Goal: Task Accomplishment & Management: Use online tool/utility

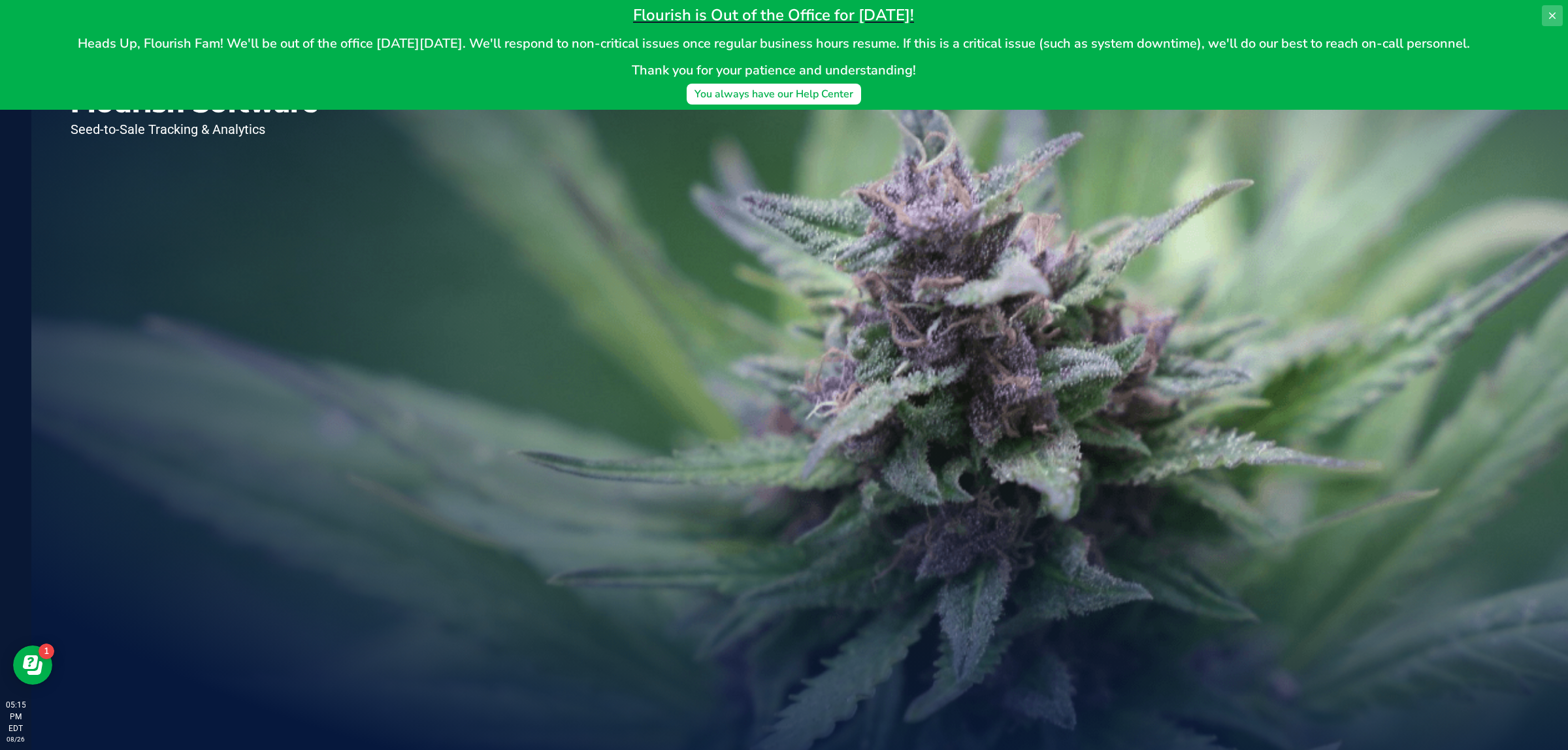
click at [1557, 10] on icon at bounding box center [1552, 15] width 10 height 10
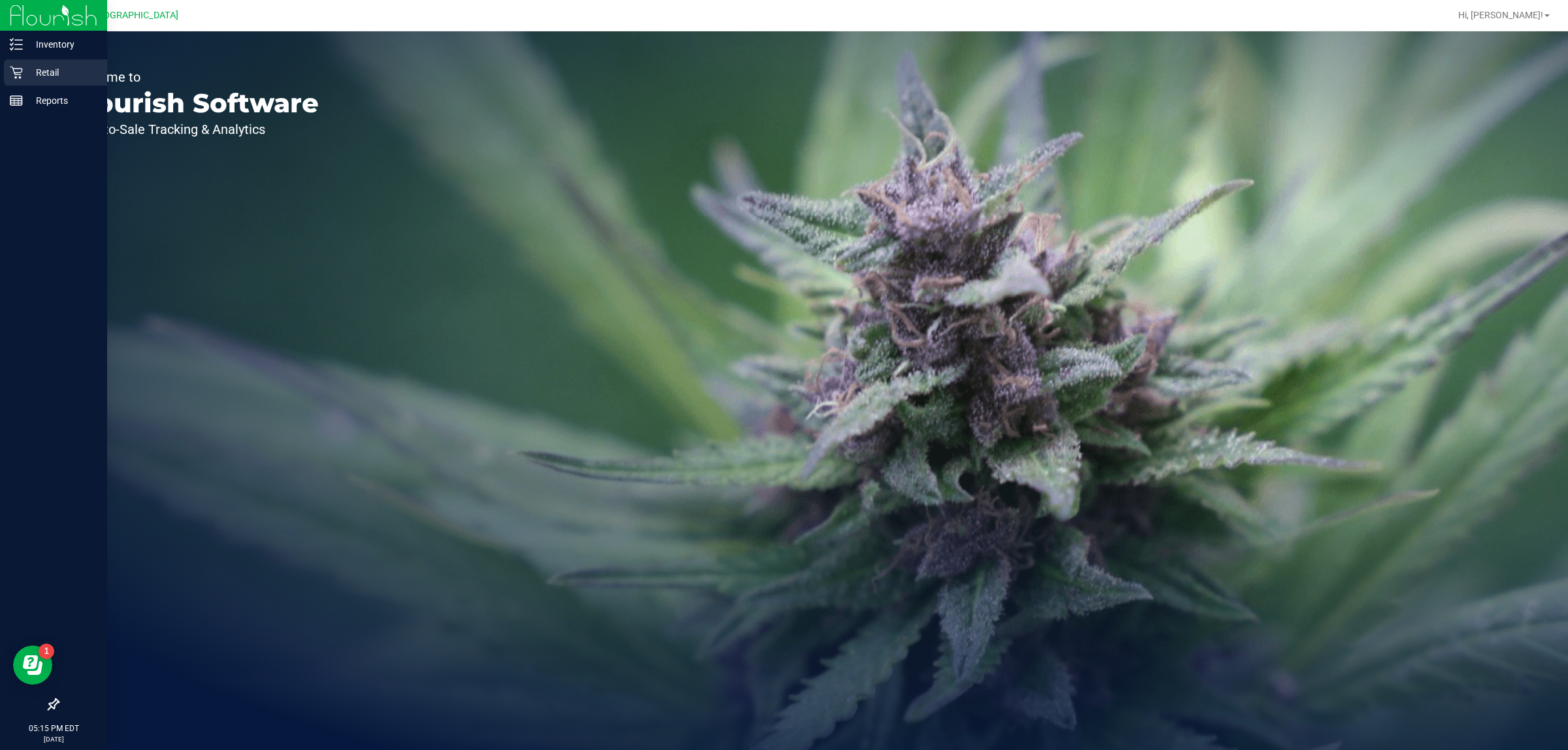
click at [5, 69] on div "Retail" at bounding box center [56, 73] width 103 height 26
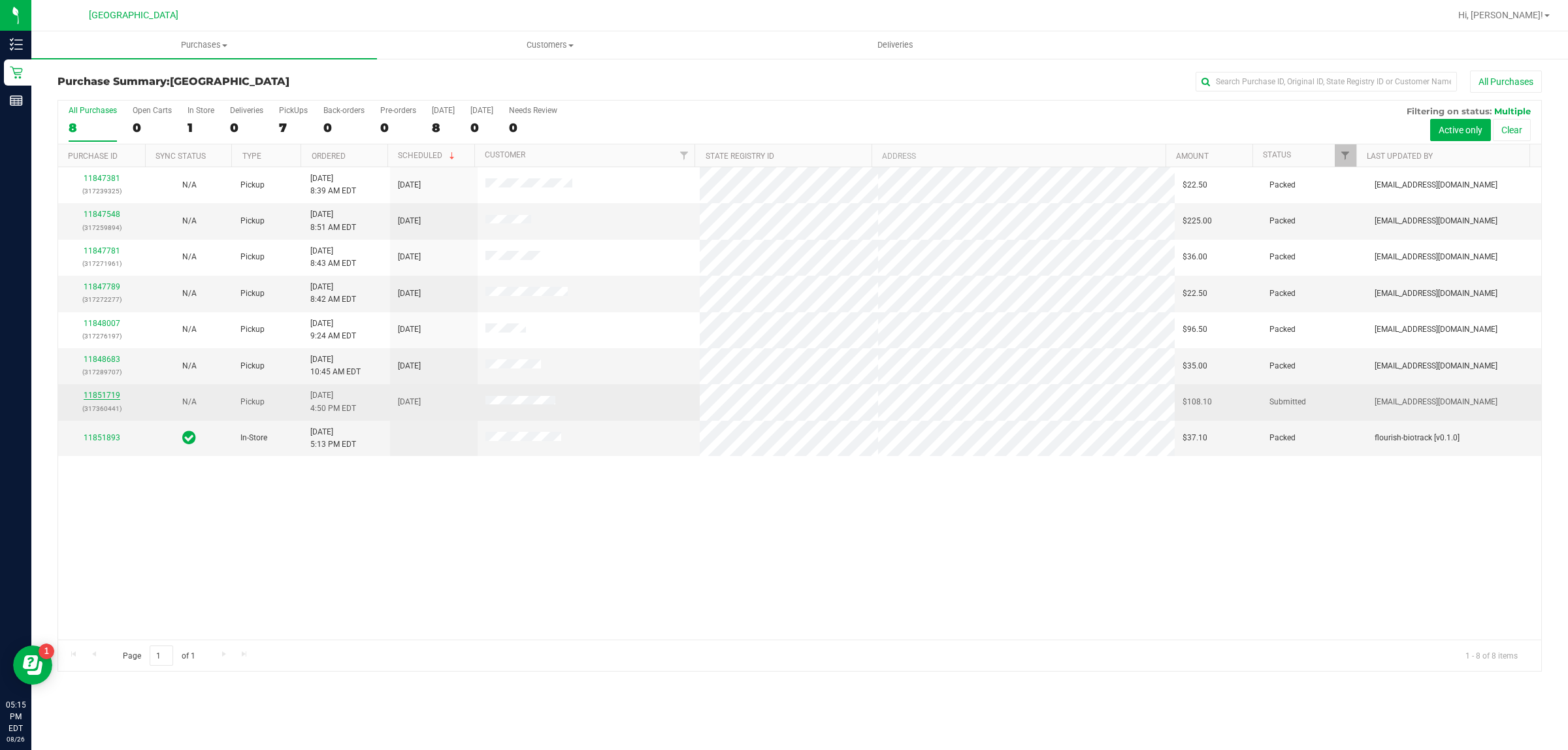
click at [106, 397] on link "11851719" at bounding box center [102, 395] width 37 height 9
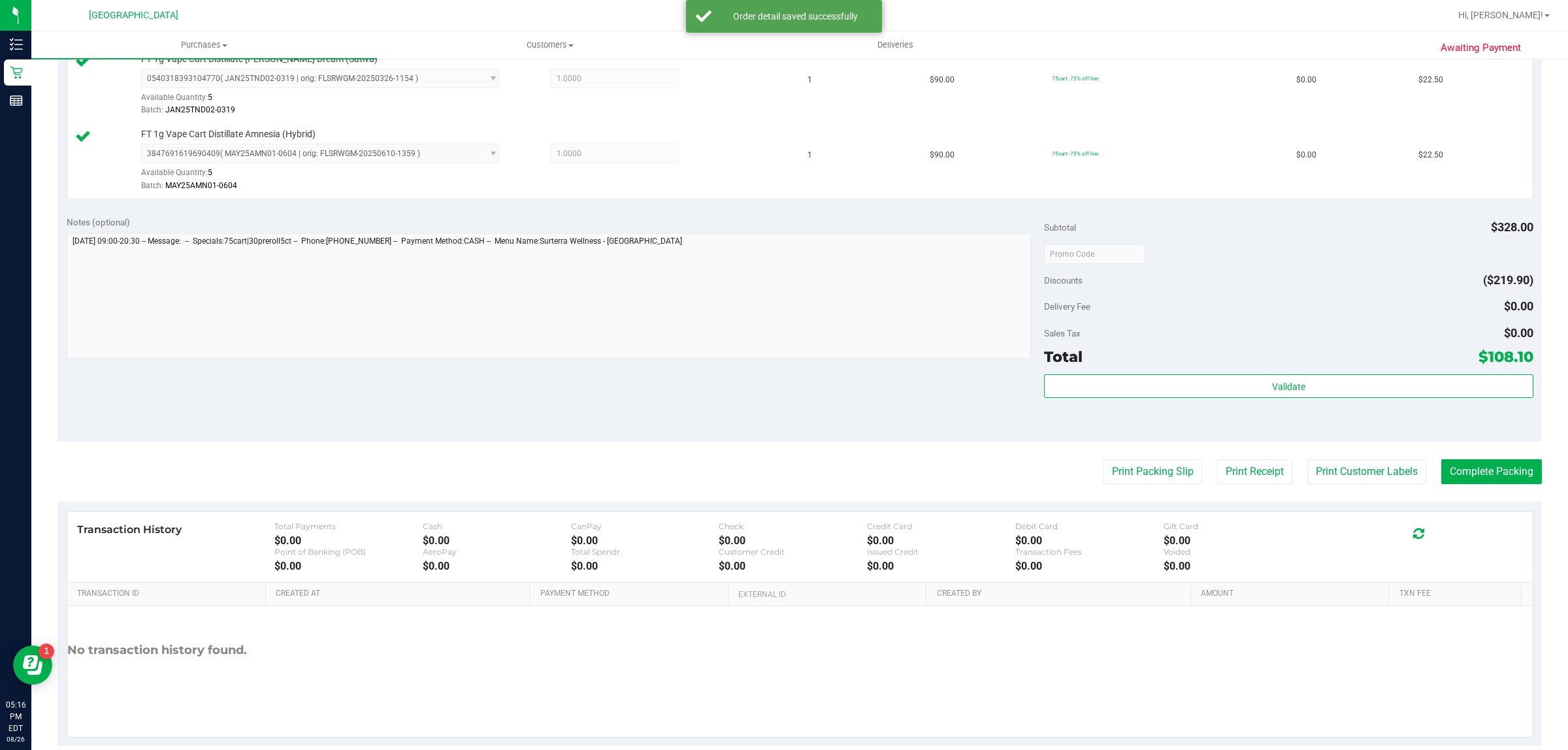
scroll to position [545, 0]
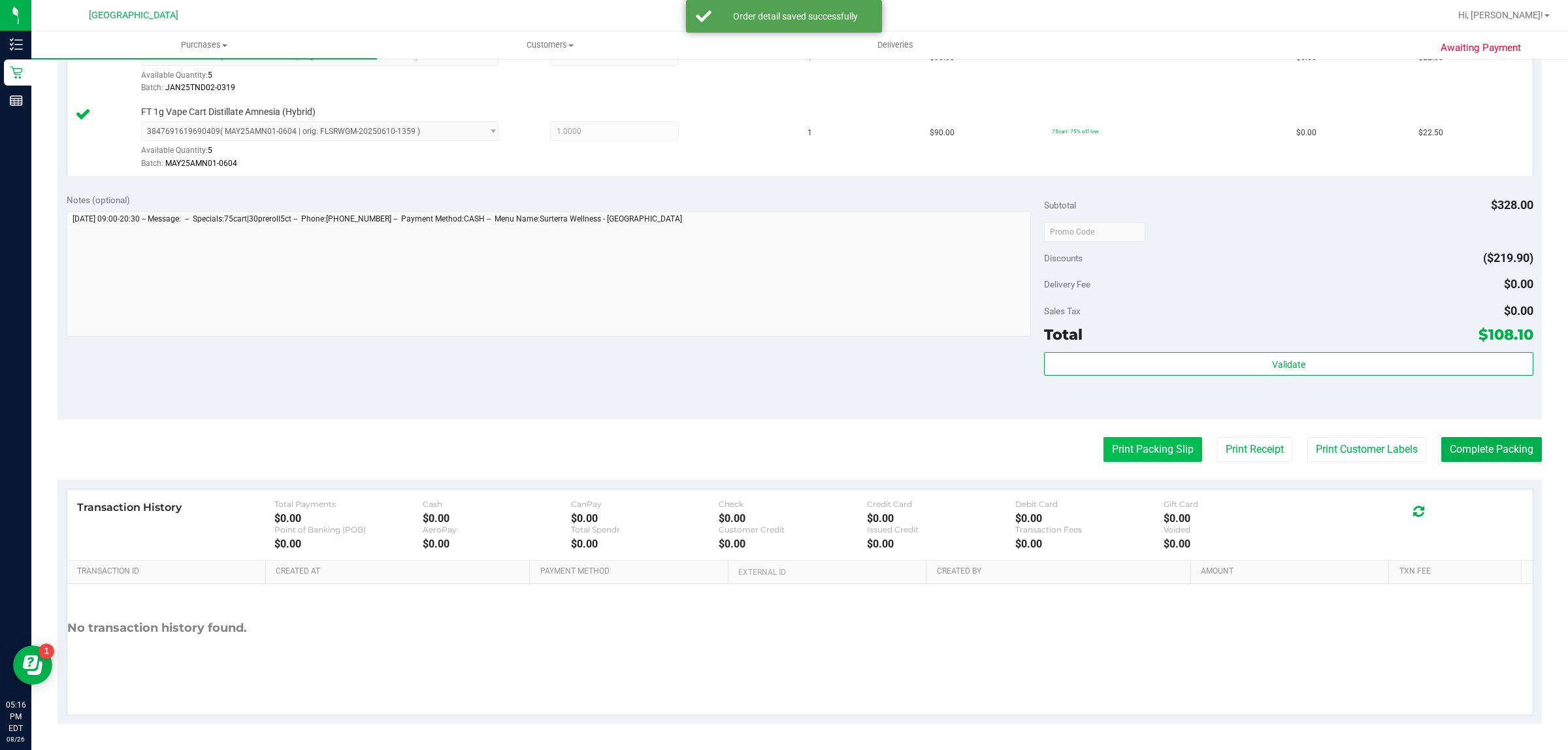
click at [1132, 444] on button "Print Packing Slip" at bounding box center [1153, 449] width 98 height 25
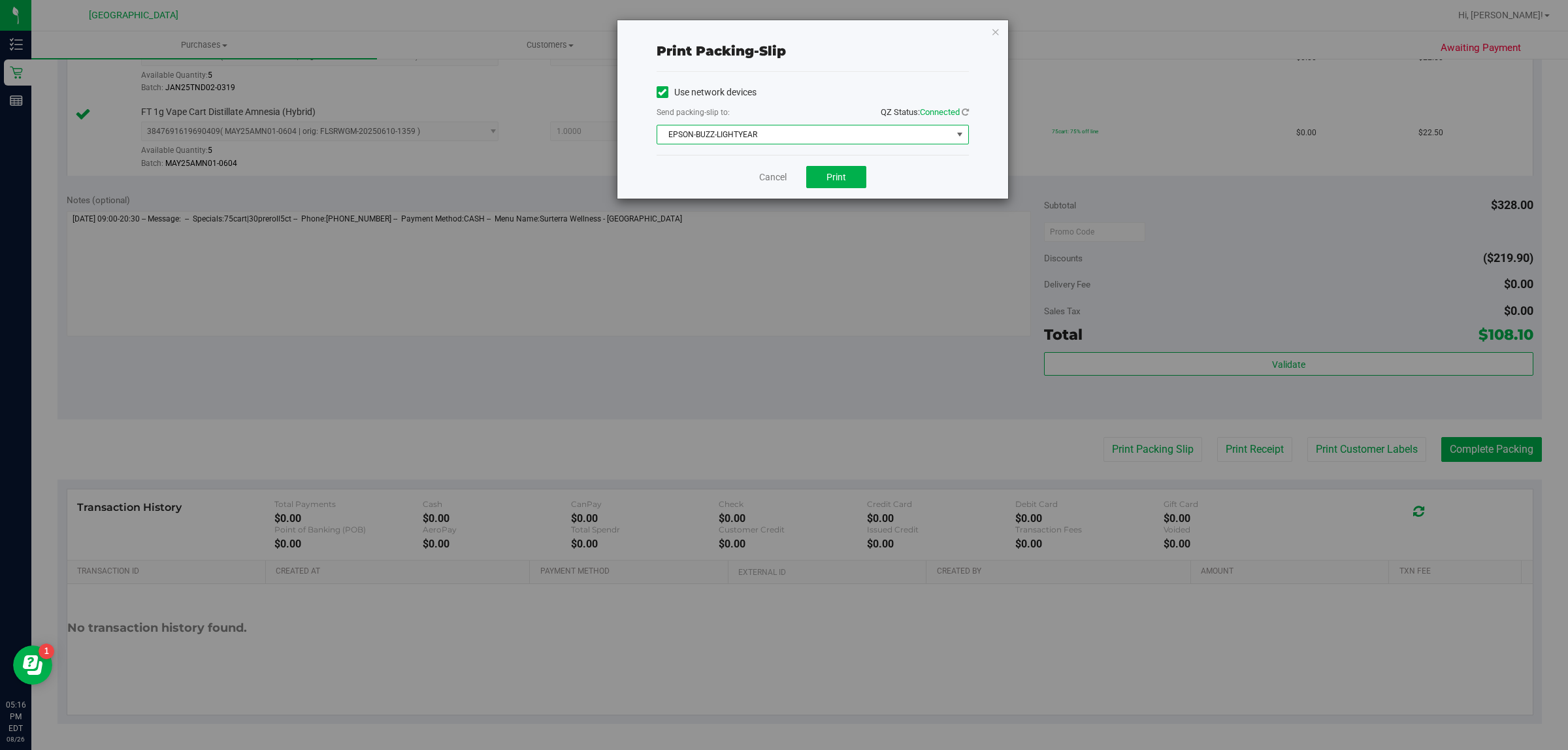
drag, startPoint x: 857, startPoint y: 125, endPoint x: 859, endPoint y: 135, distance: 10.2
click at [858, 126] on span "EPSON-BUZZ-LIGHTYEAR" at bounding box center [805, 134] width 294 height 18
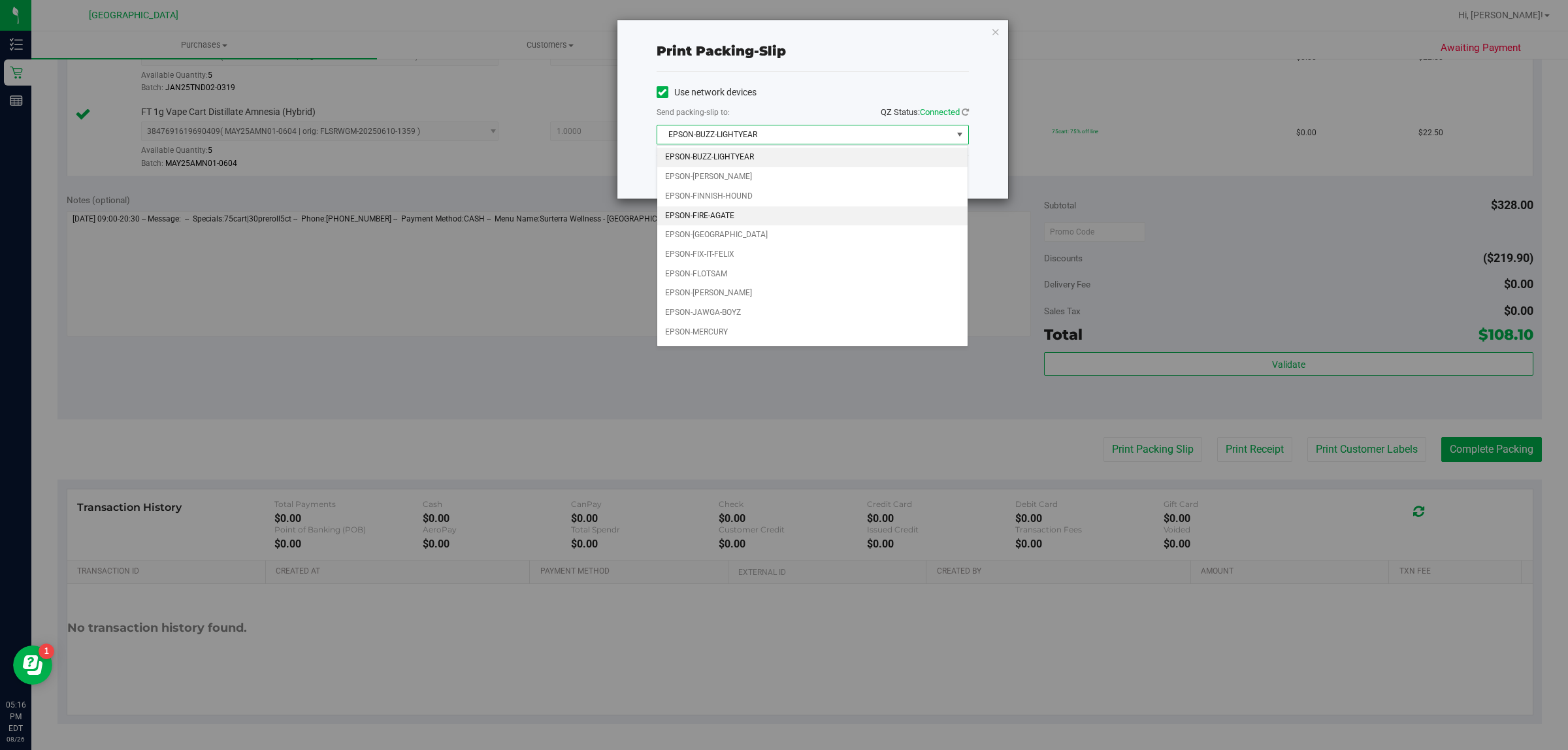
click at [810, 224] on li "EPSON-FIRE-AGATE" at bounding box center [813, 216] width 311 height 20
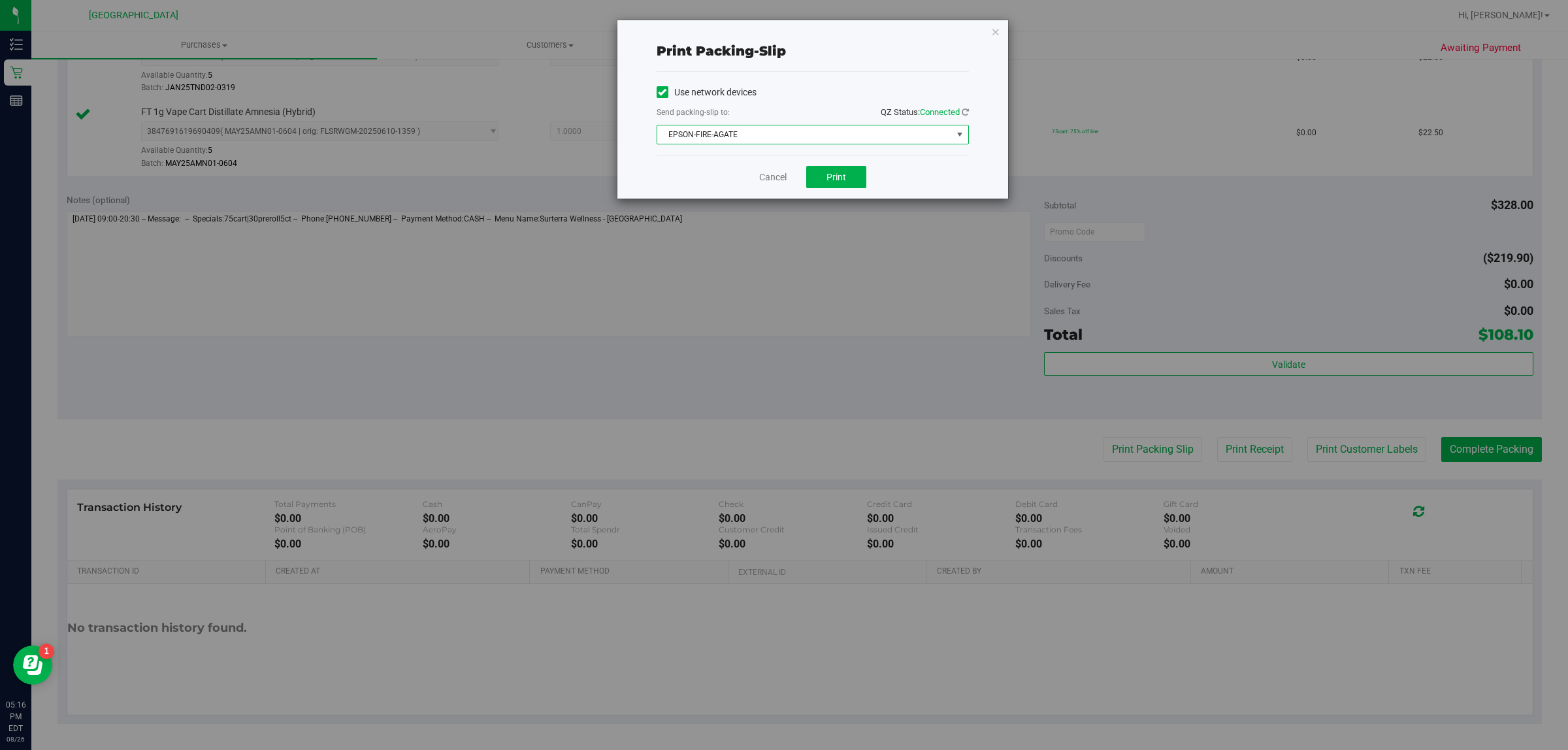
click at [807, 133] on span "EPSON-FIRE-AGATE" at bounding box center [805, 134] width 294 height 18
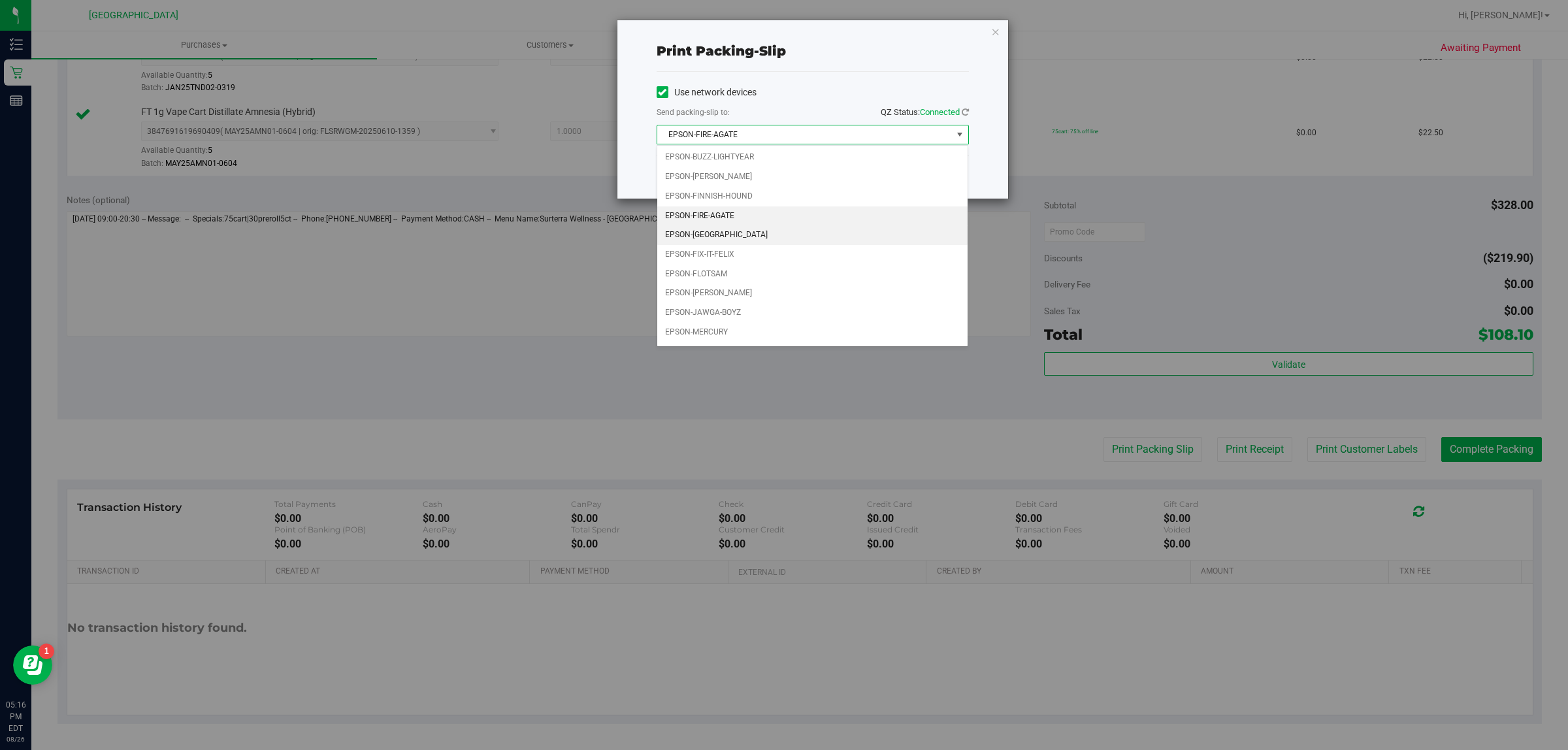
click at [782, 239] on li "EPSON-[GEOGRAPHIC_DATA]" at bounding box center [813, 235] width 311 height 20
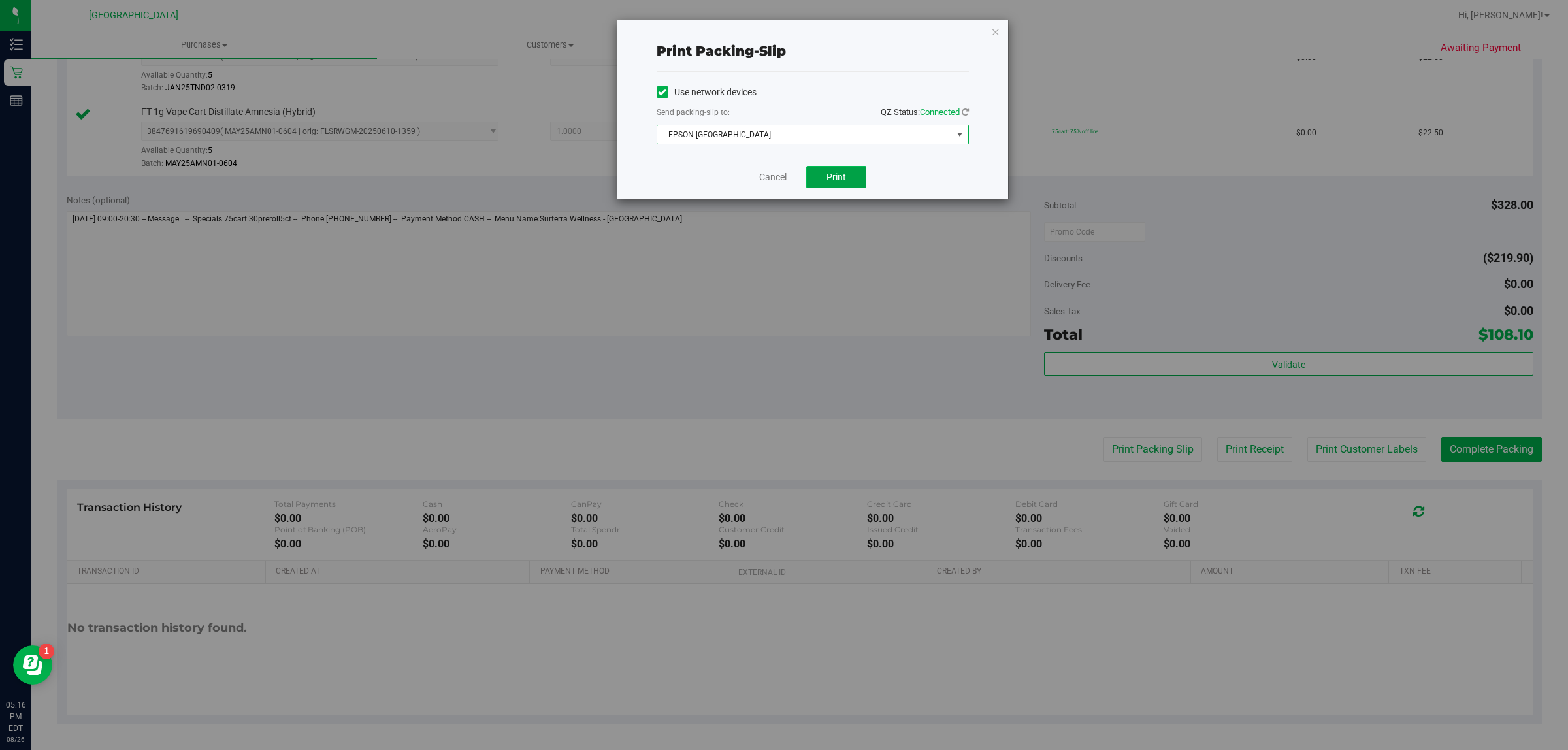
click at [822, 182] on button "Print" at bounding box center [836, 177] width 60 height 22
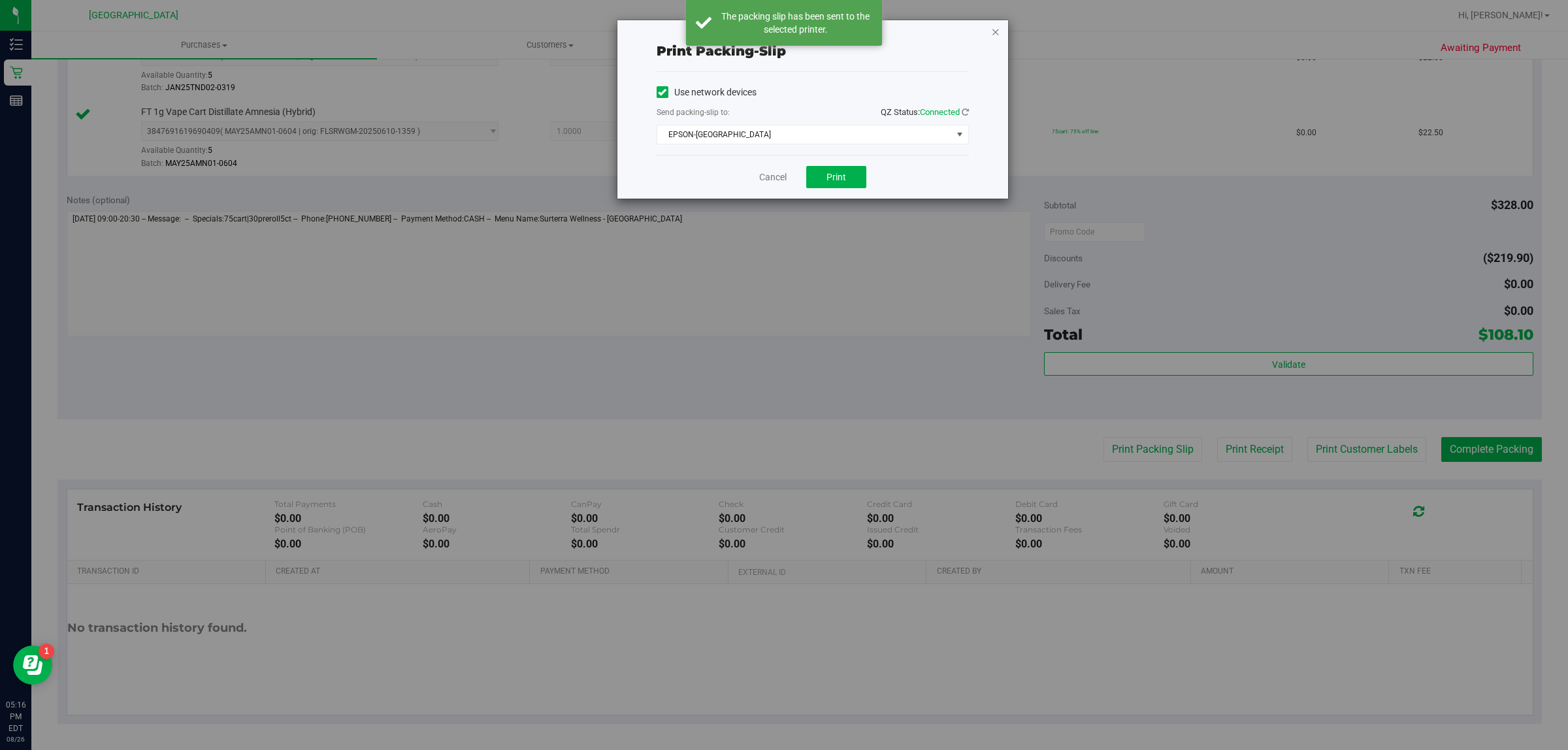
click at [993, 35] on icon "button" at bounding box center [995, 31] width 9 height 16
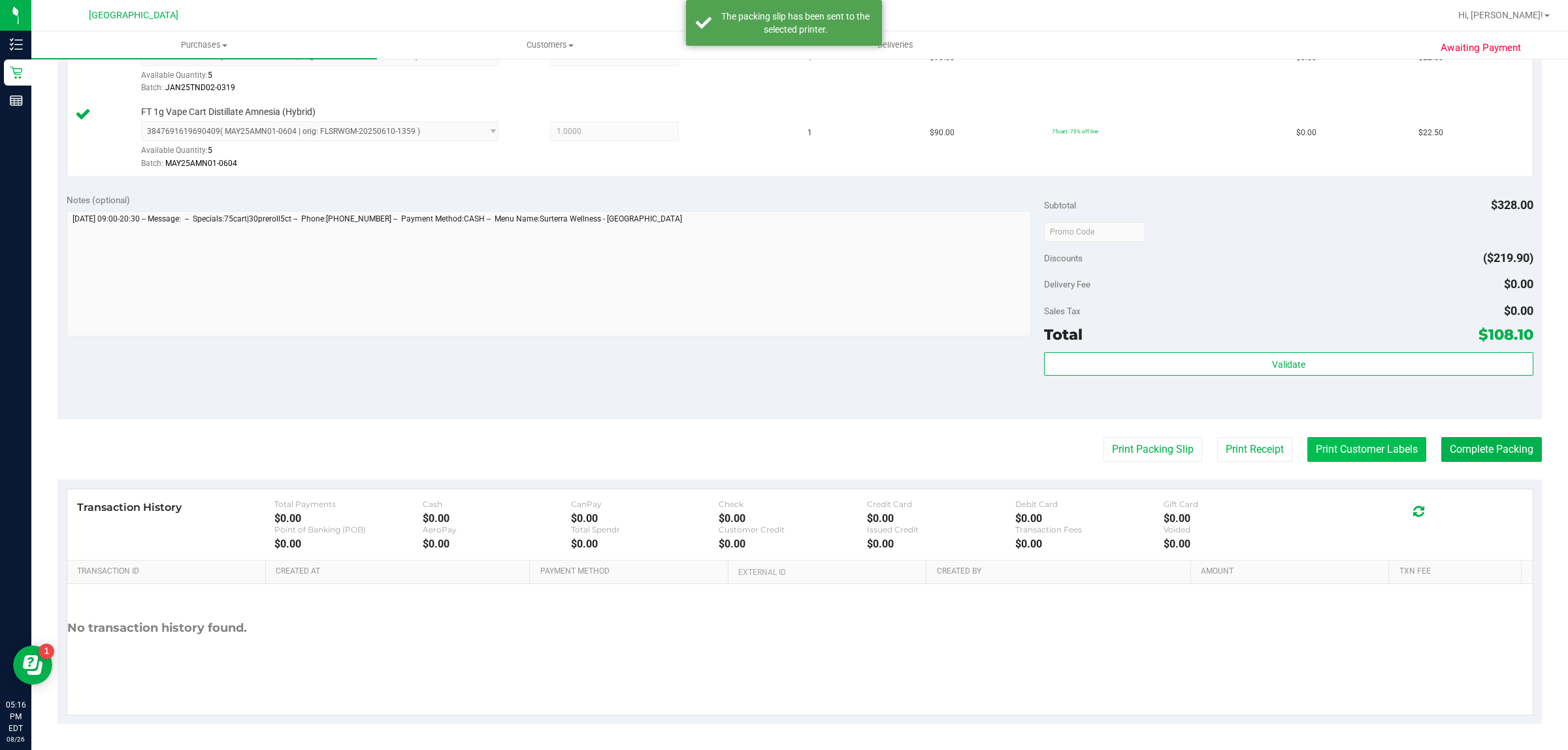
click at [1341, 439] on button "Print Customer Labels" at bounding box center [1366, 449] width 119 height 25
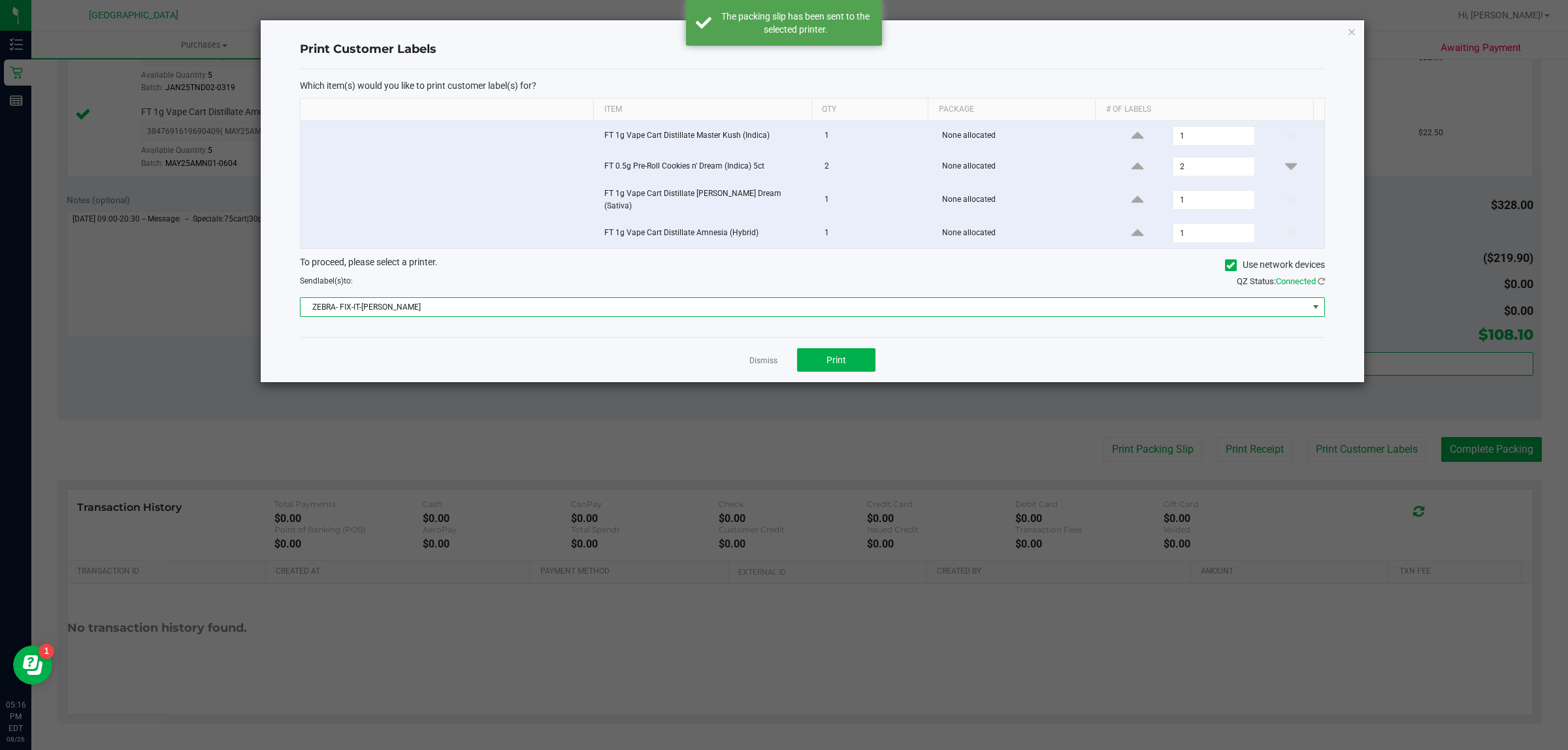
click at [850, 313] on span "ZEBRA- FIX-IT-[PERSON_NAME]" at bounding box center [804, 307] width 1008 height 18
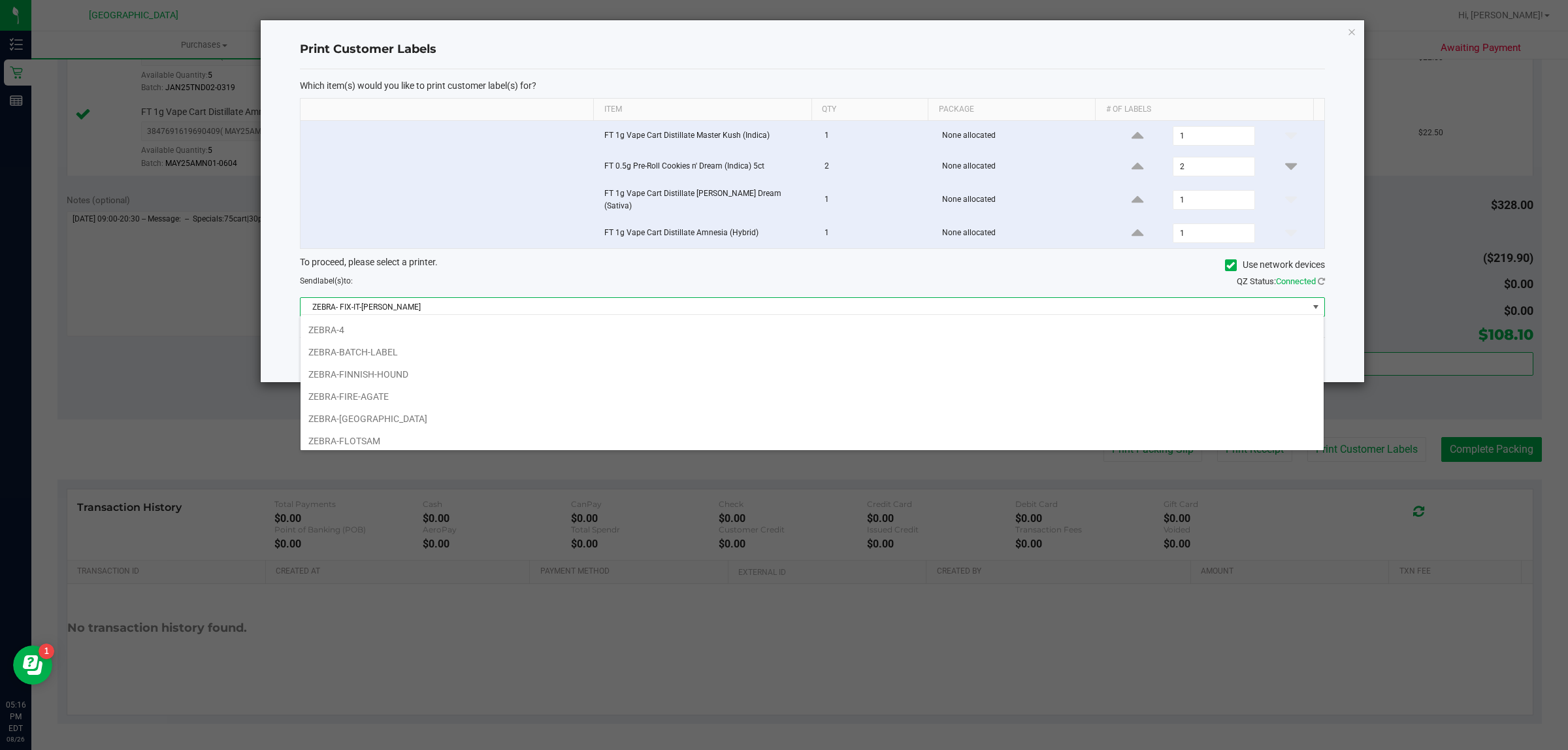
scroll to position [81, 0]
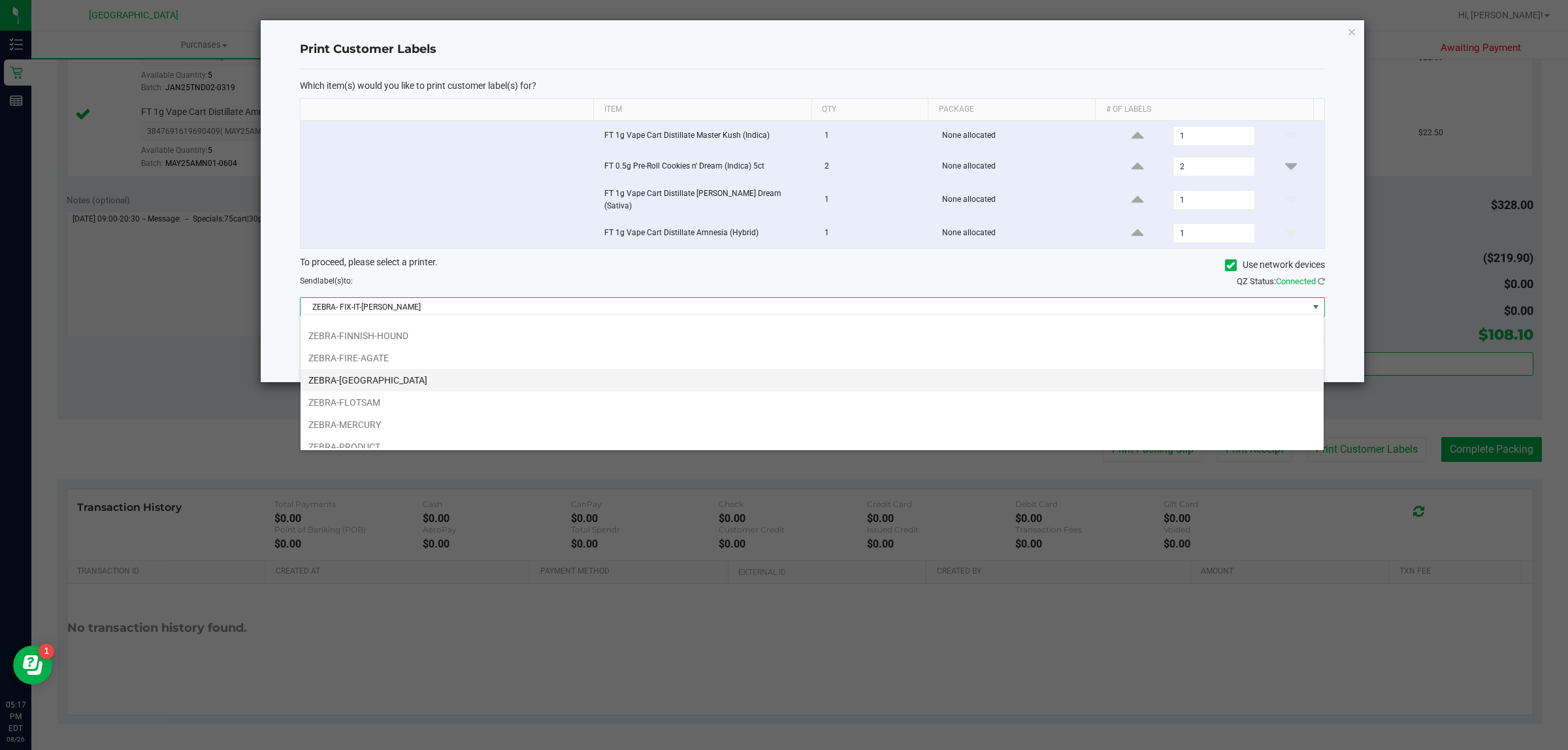
click at [645, 379] on li "ZEBRA-[GEOGRAPHIC_DATA]" at bounding box center [812, 380] width 1023 height 22
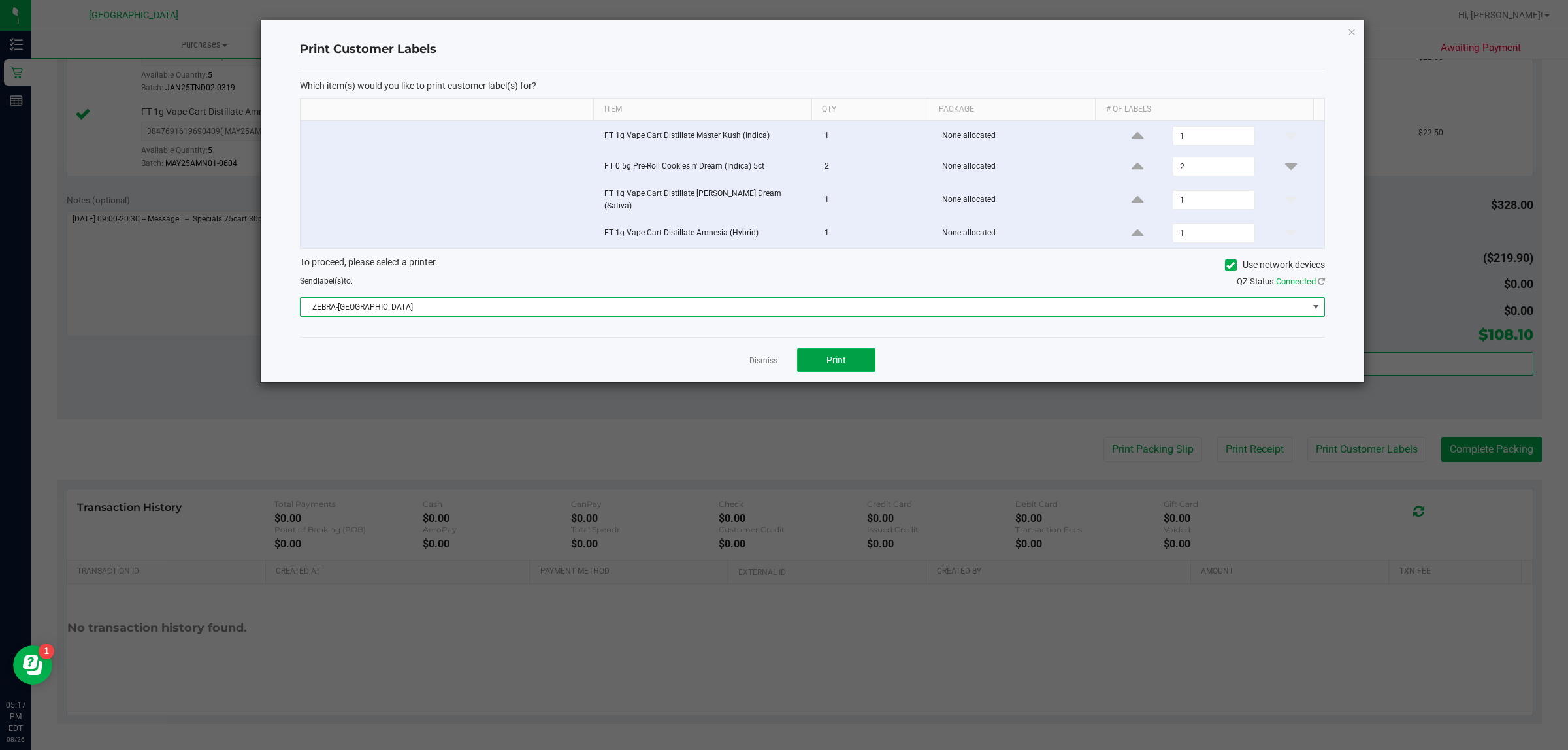
click at [858, 357] on button "Print" at bounding box center [837, 359] width 79 height 24
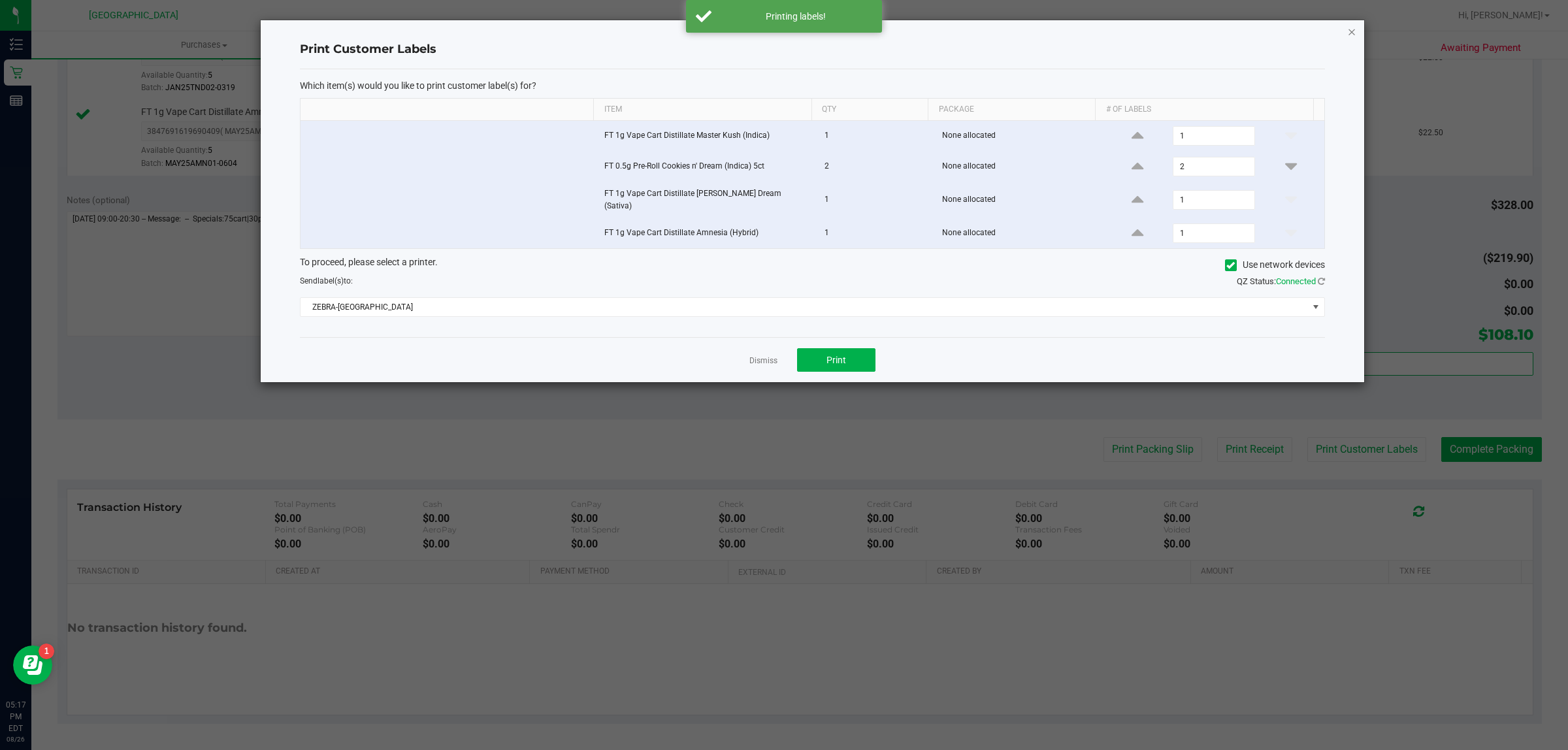
click at [1350, 33] on icon "button" at bounding box center [1352, 31] width 9 height 16
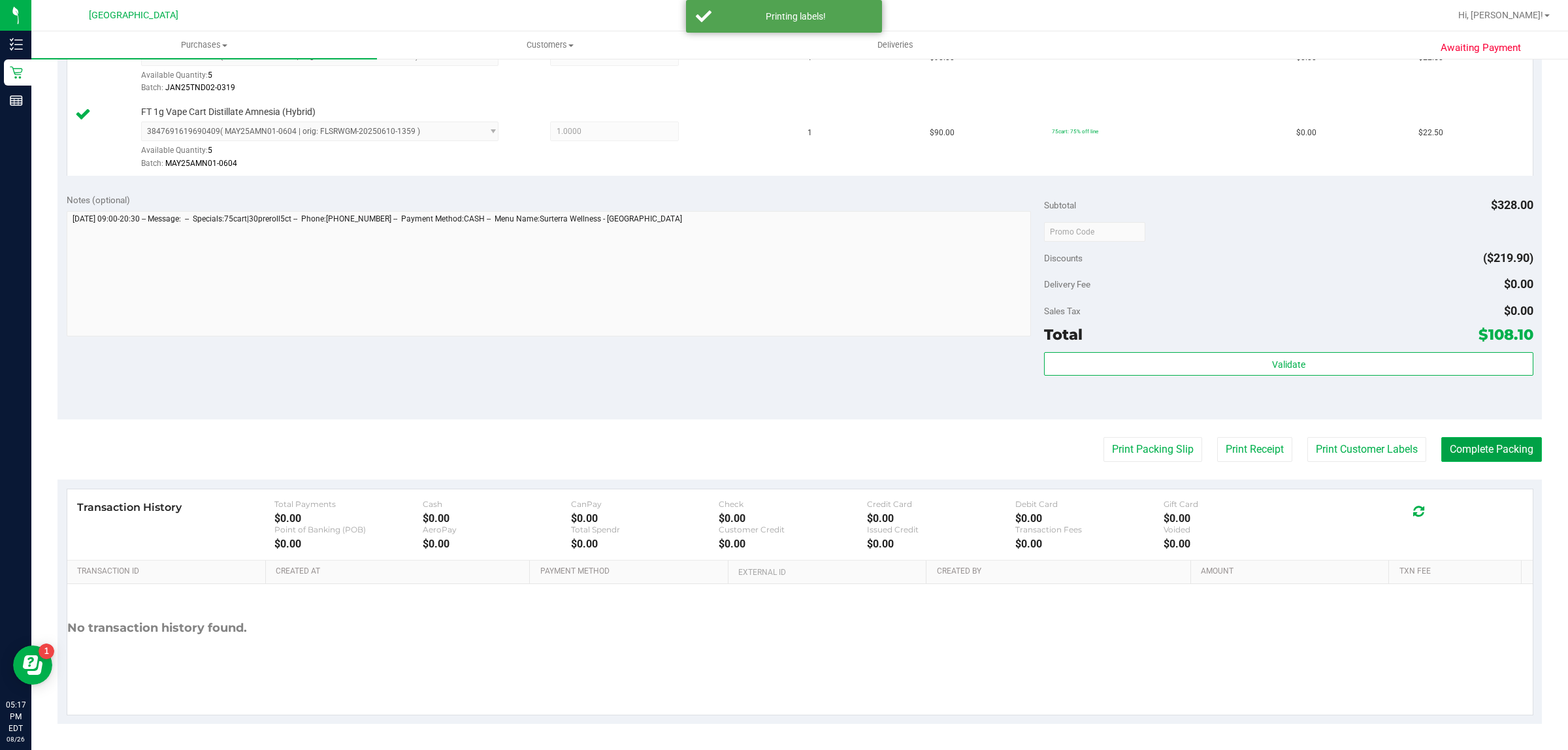
click at [1460, 446] on button "Complete Packing" at bounding box center [1492, 449] width 100 height 25
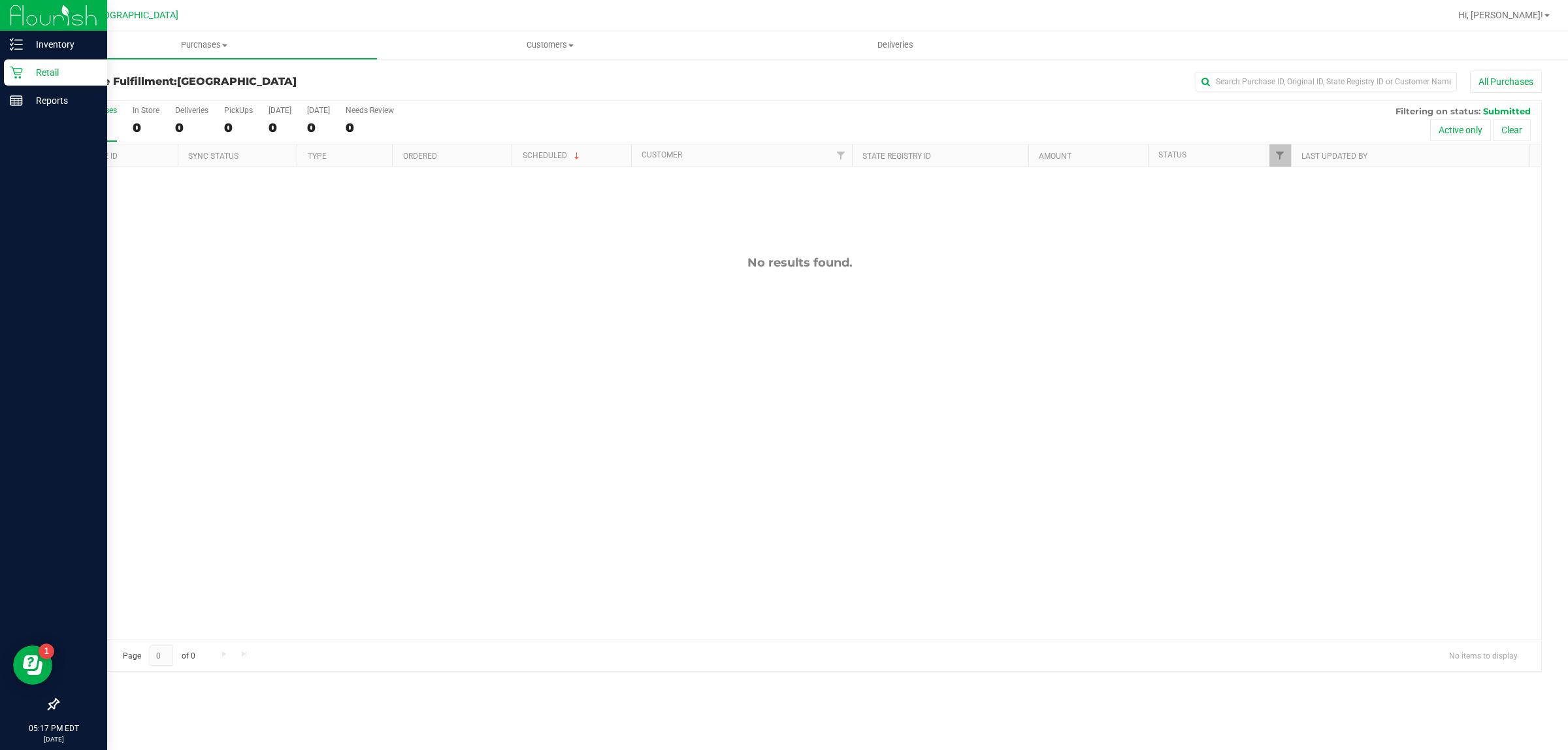
click at [38, 79] on p "Retail" at bounding box center [62, 72] width 79 height 16
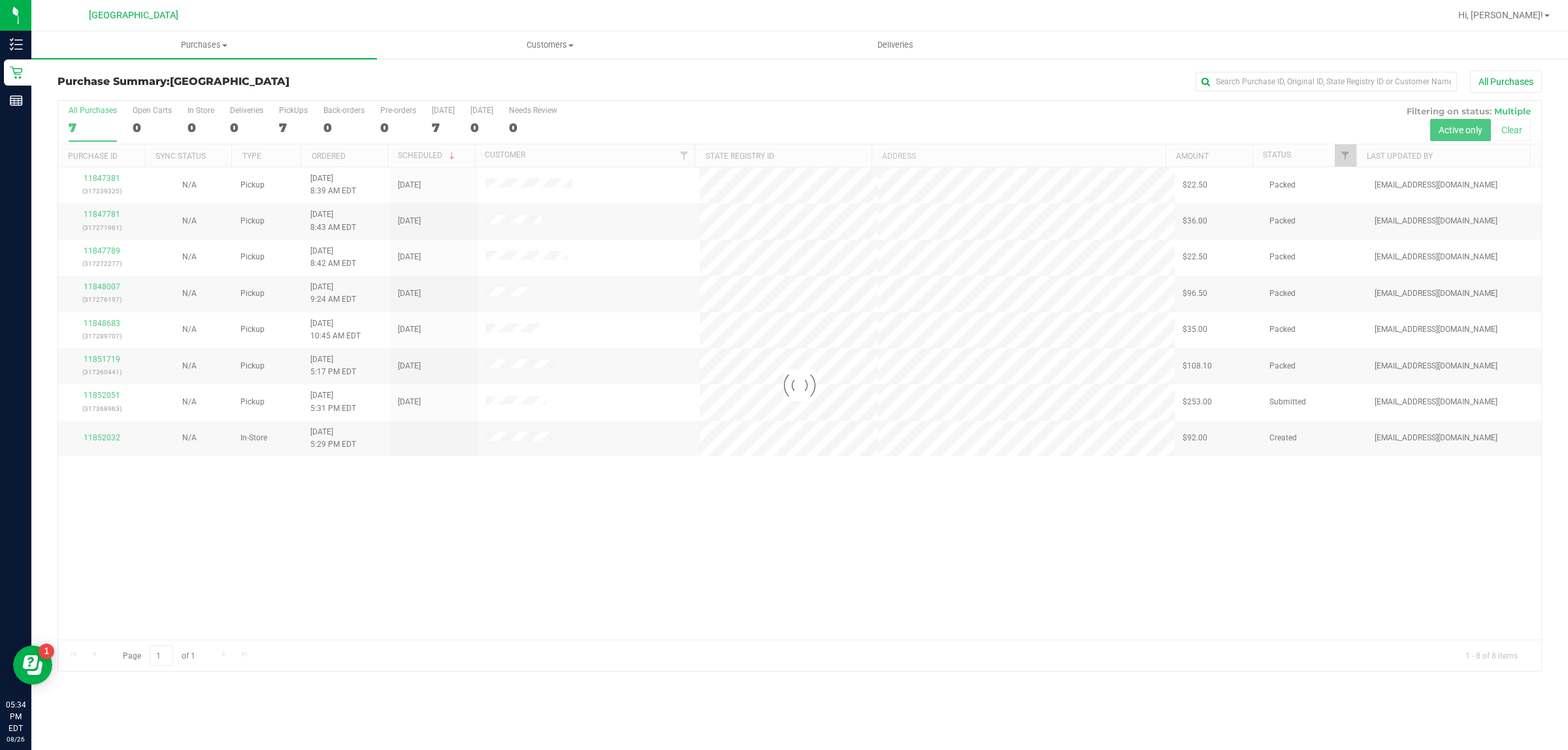
click at [107, 394] on div at bounding box center [800, 385] width 1483 height 570
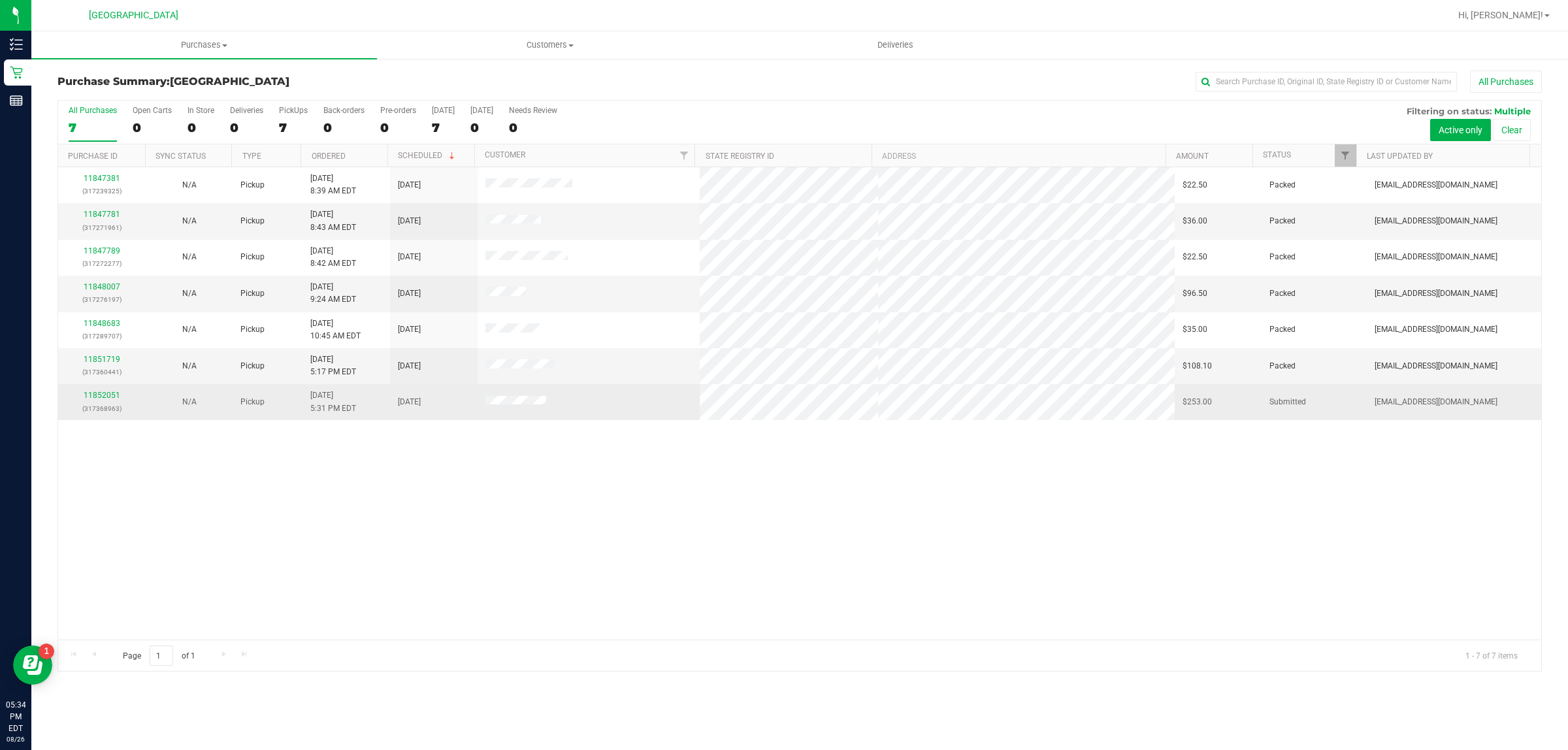
click at [96, 402] on div "11852051 (317368963)" at bounding box center [102, 401] width 72 height 25
click at [96, 397] on link "11852051" at bounding box center [102, 395] width 37 height 9
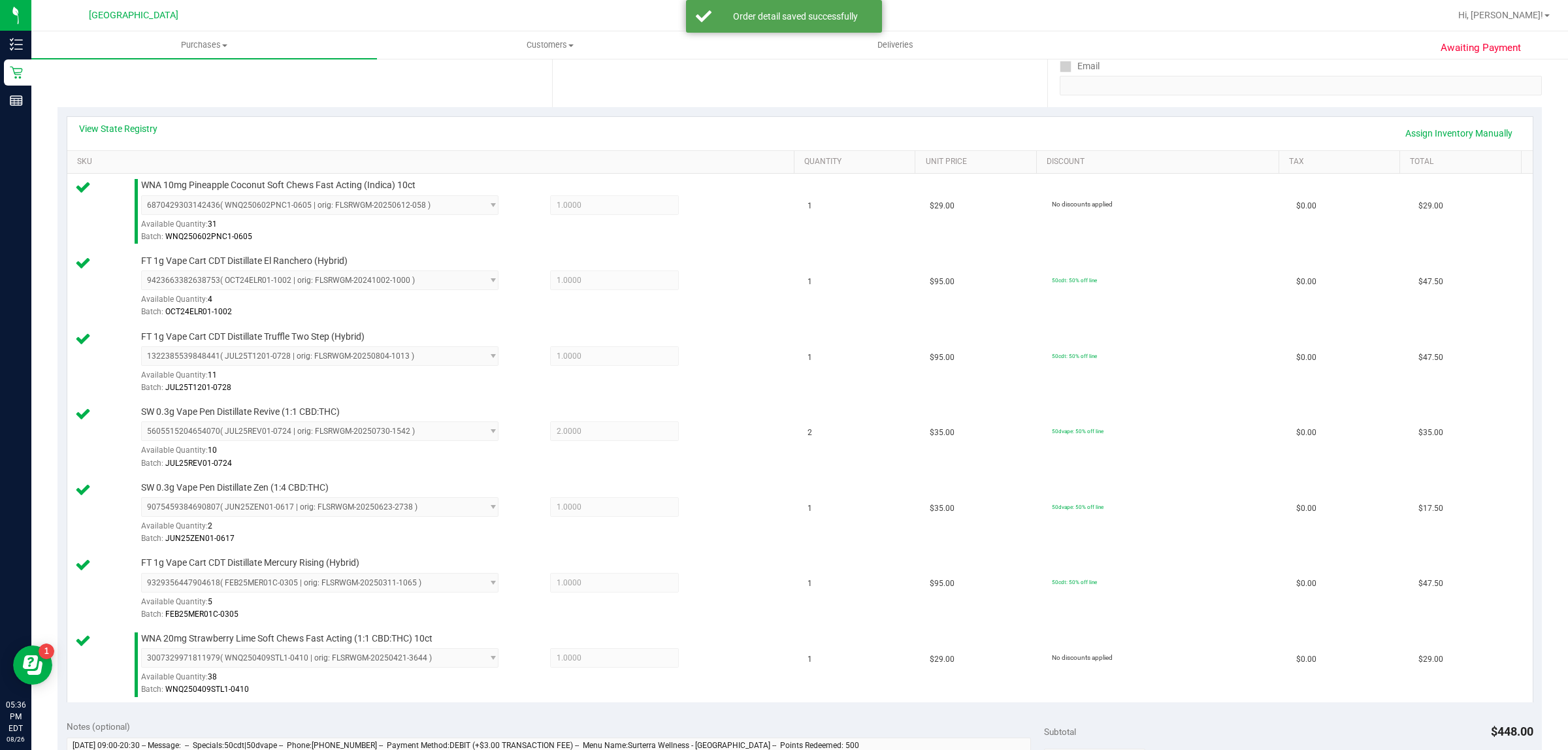
scroll to position [653, 0]
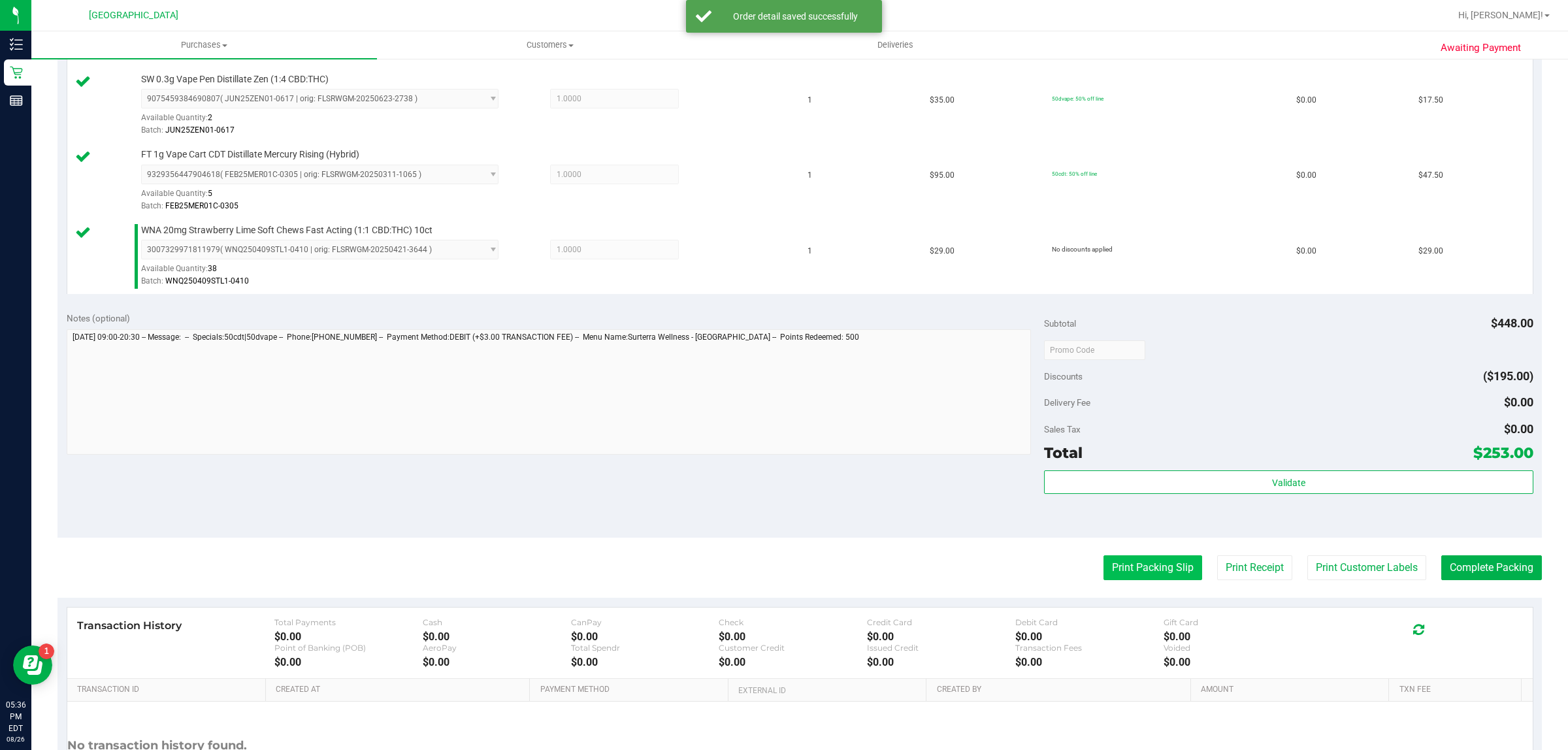
click at [1172, 567] on button "Print Packing Slip" at bounding box center [1153, 568] width 98 height 25
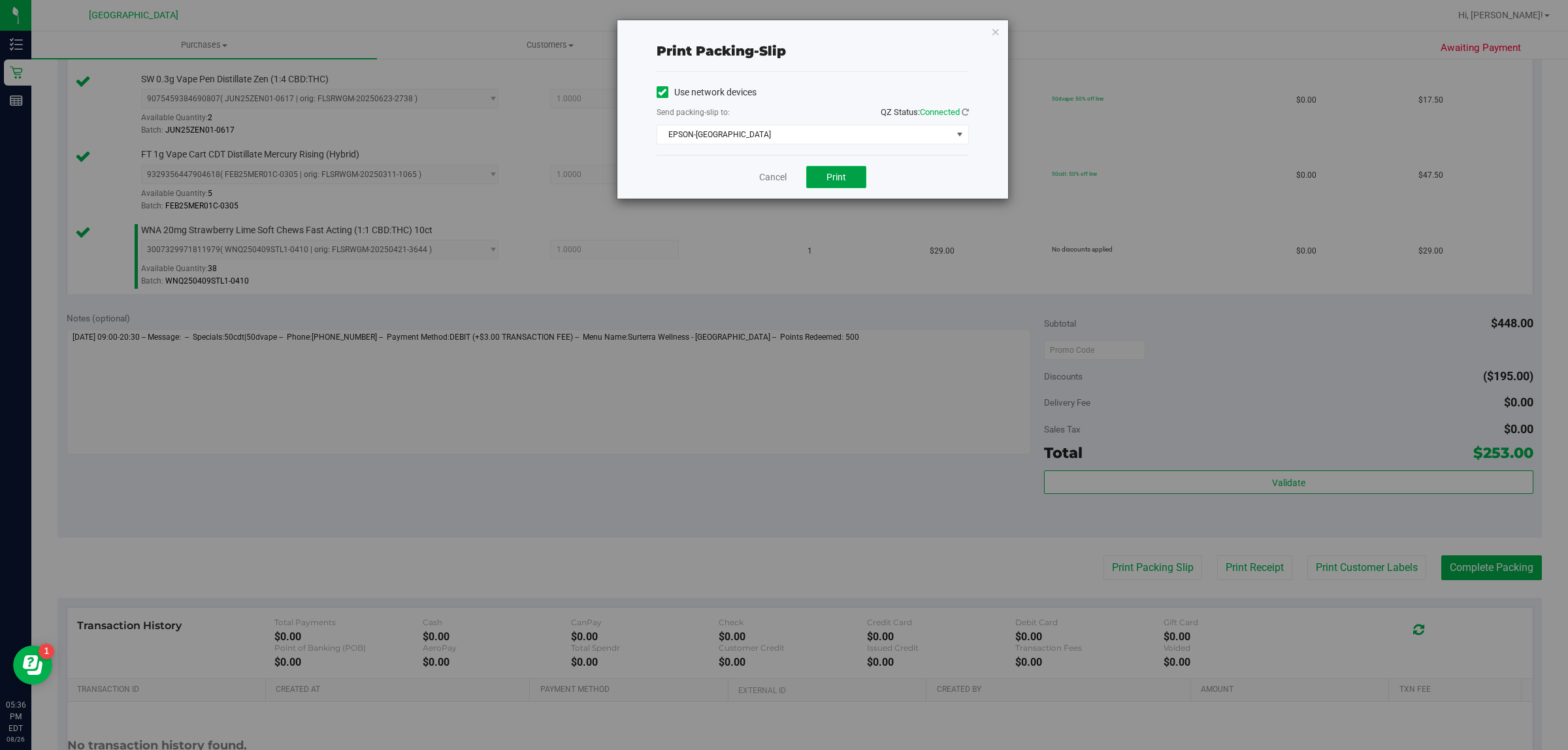
click at [857, 174] on button "Print" at bounding box center [836, 177] width 60 height 22
click at [990, 29] on div "Print packing-slip Use network devices Send packing-slip to: QZ Status: Connect…" at bounding box center [813, 109] width 391 height 178
click at [995, 29] on icon "button" at bounding box center [995, 31] width 9 height 16
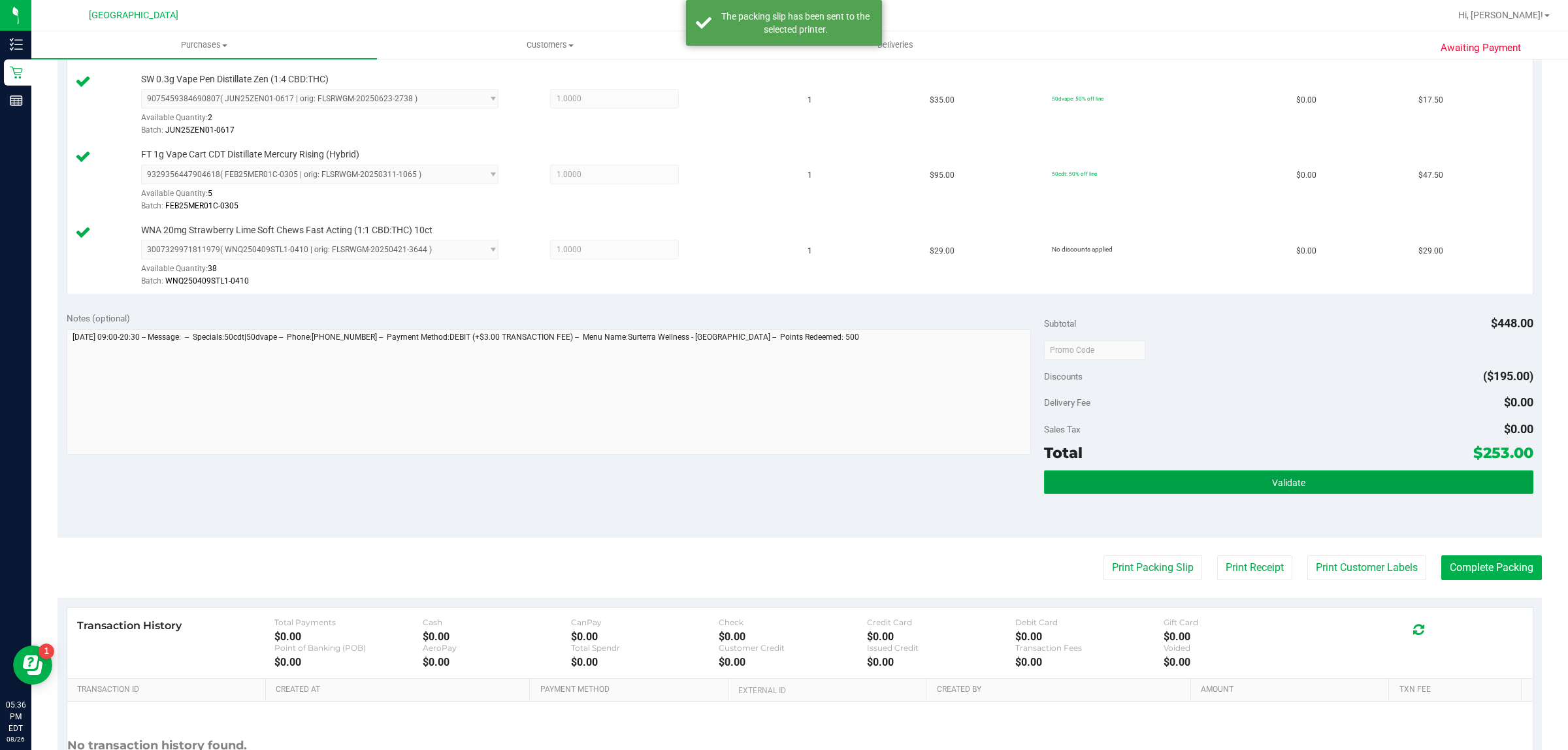
drag, startPoint x: 1167, startPoint y: 488, endPoint x: 1174, endPoint y: 486, distance: 7.3
click at [1168, 488] on button "Validate" at bounding box center [1288, 481] width 489 height 24
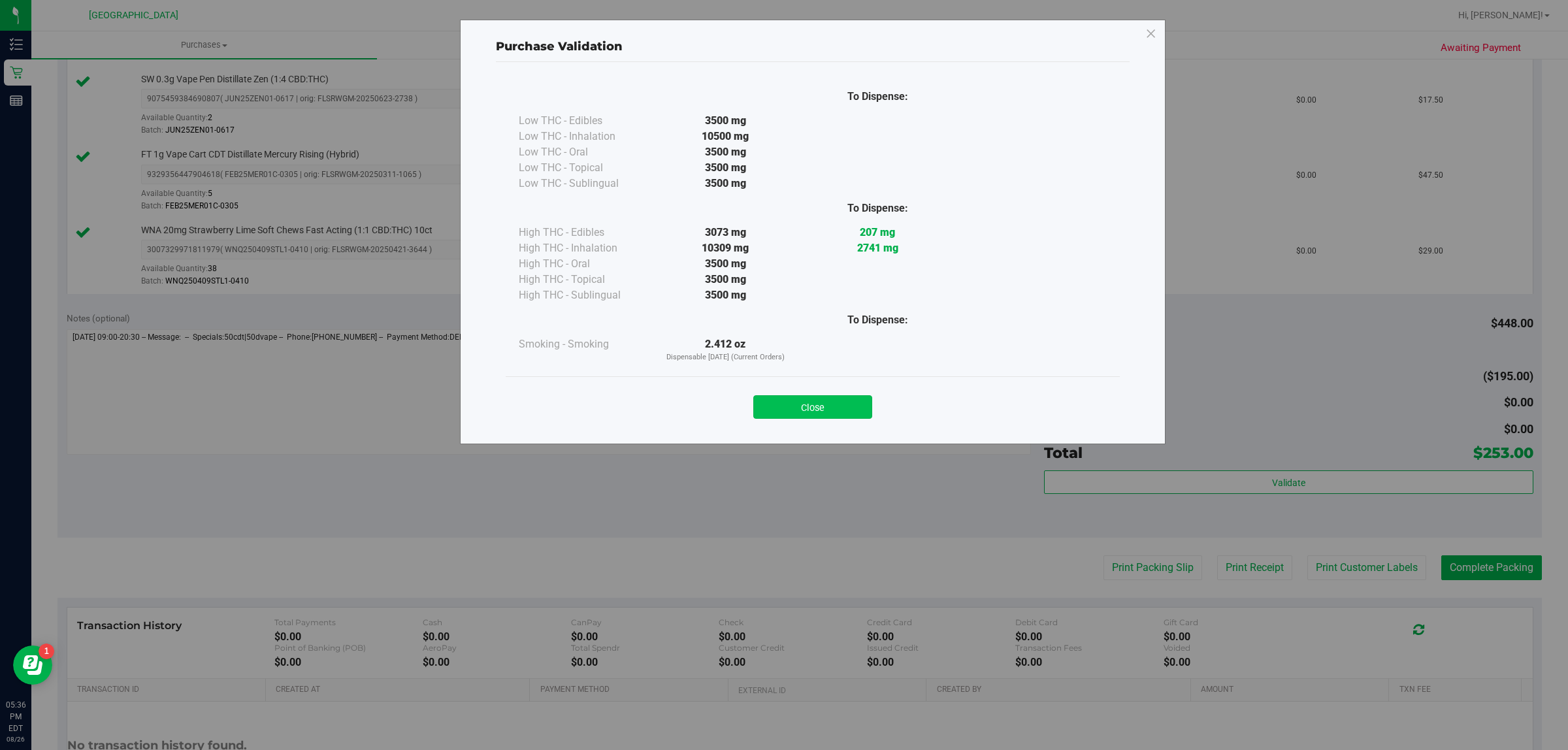
click at [827, 400] on button "Close" at bounding box center [812, 407] width 119 height 24
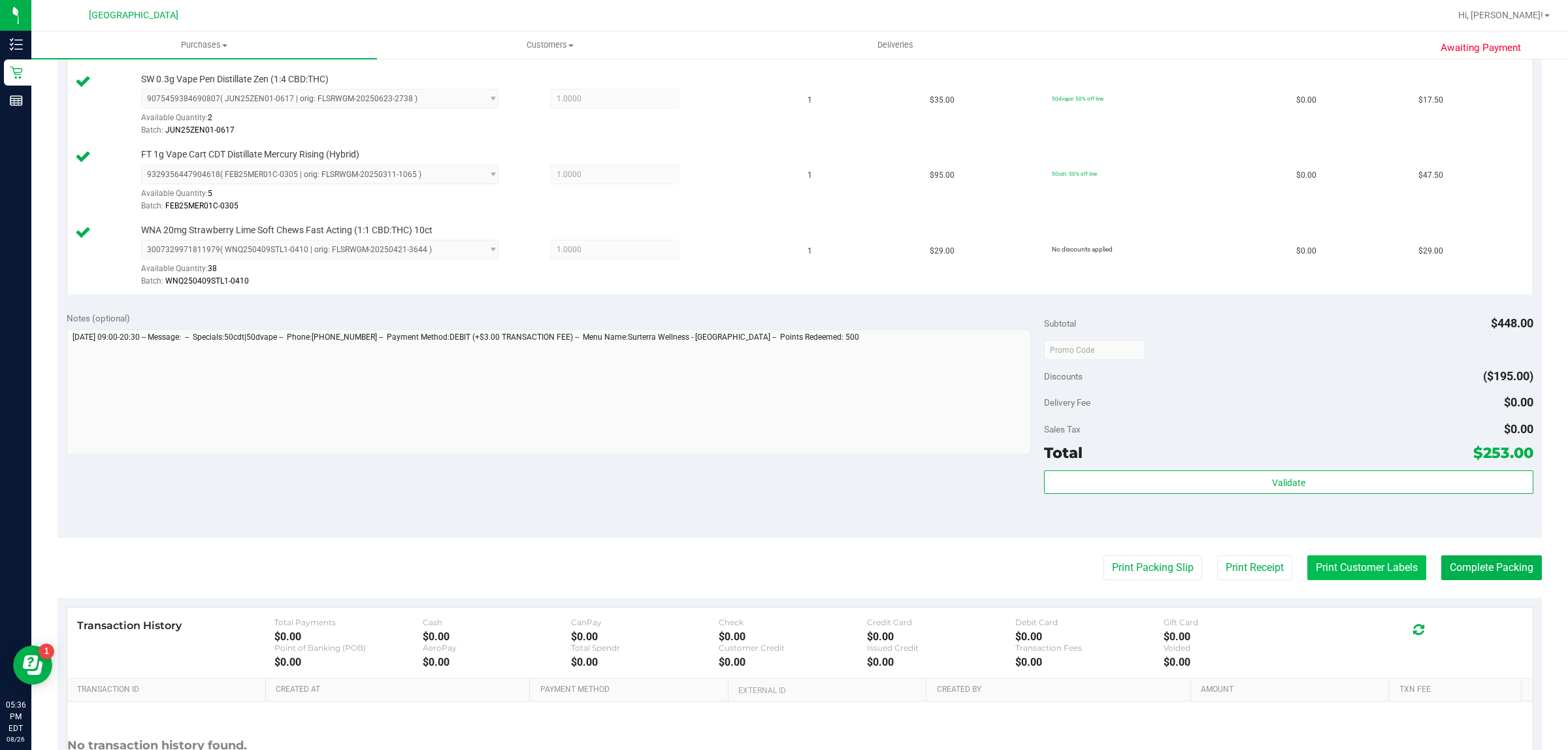
click at [1338, 558] on button "Print Customer Labels" at bounding box center [1366, 568] width 119 height 25
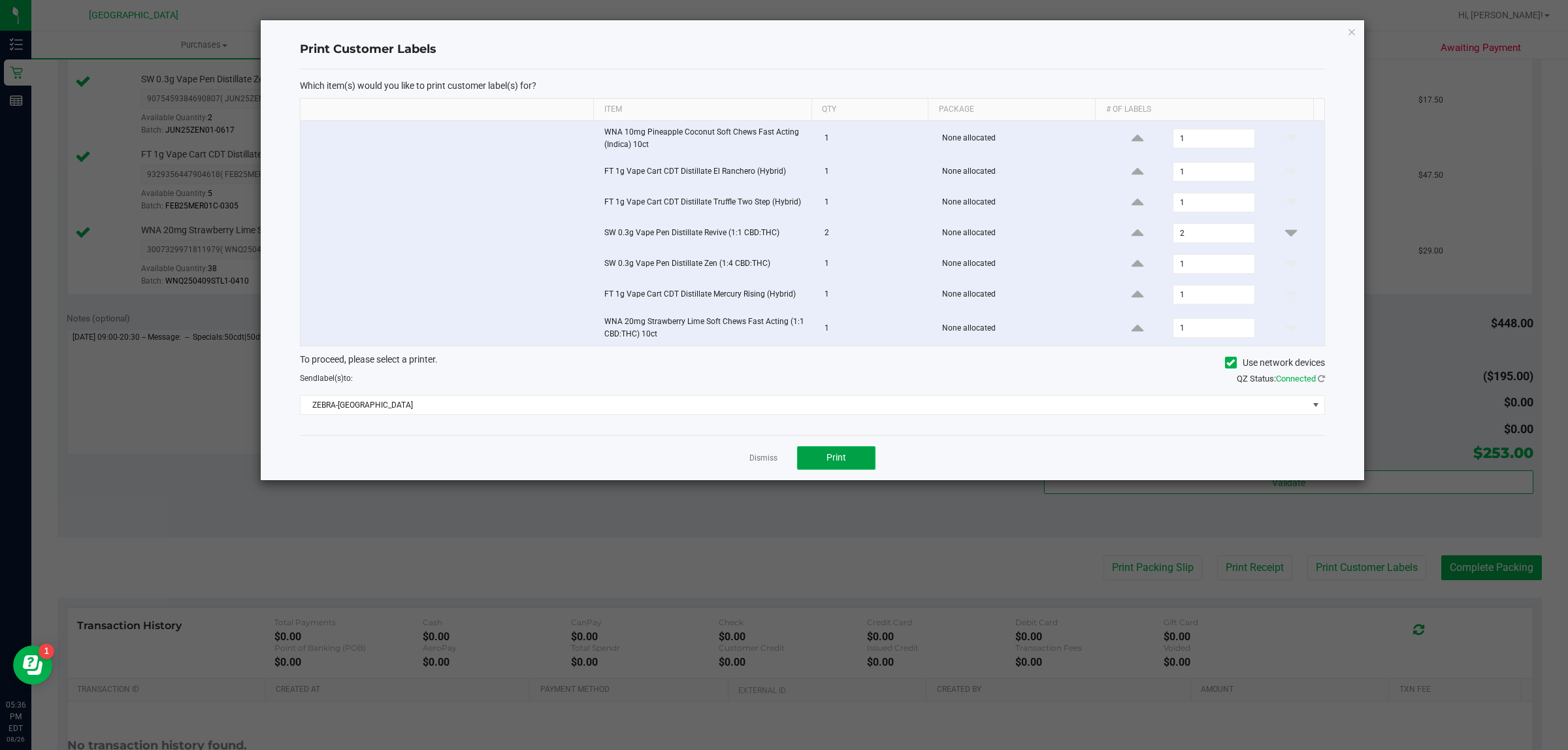
click at [857, 462] on button "Print" at bounding box center [837, 458] width 79 height 24
click at [1347, 34] on icon "button" at bounding box center [1352, 31] width 9 height 16
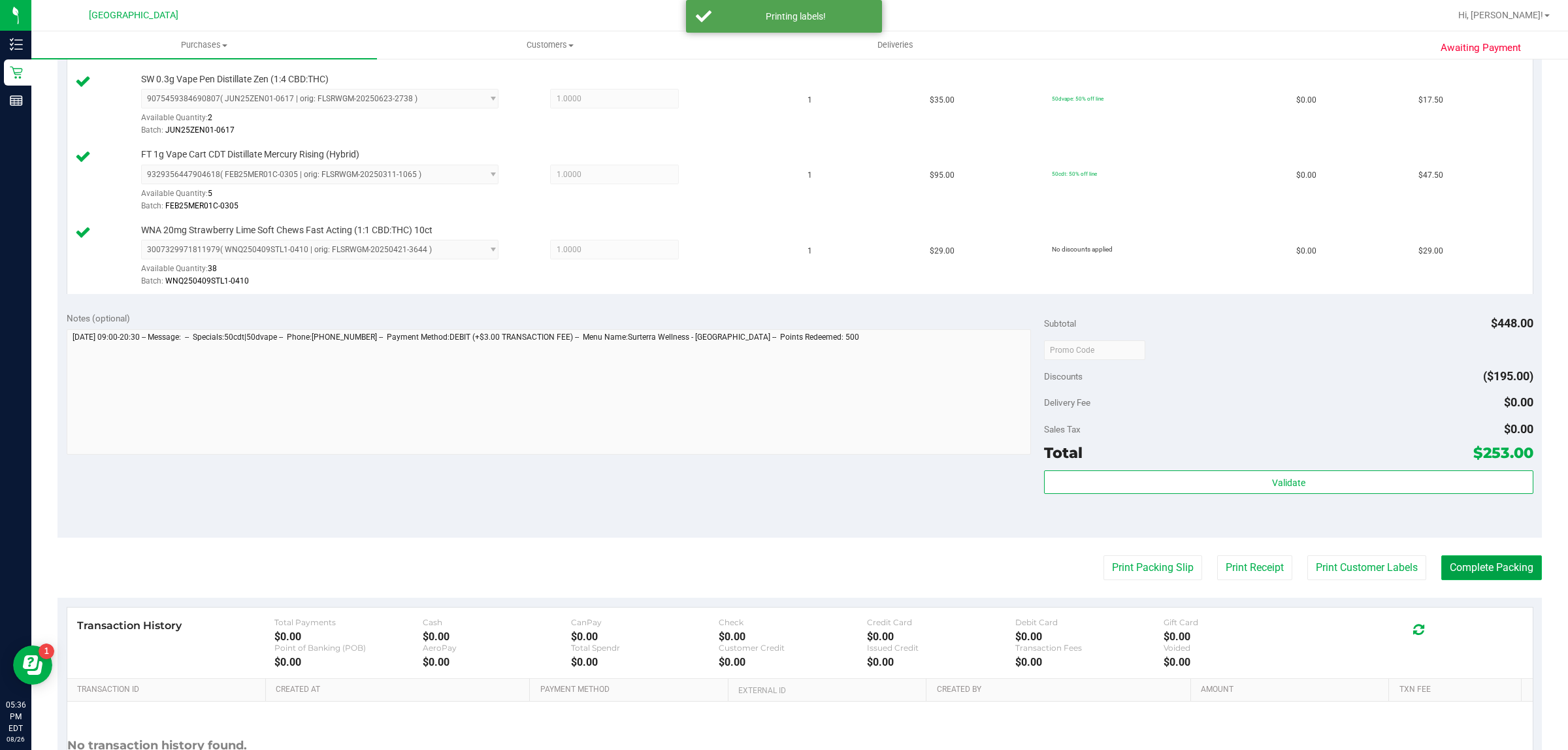
click at [1497, 569] on button "Complete Packing" at bounding box center [1492, 568] width 100 height 25
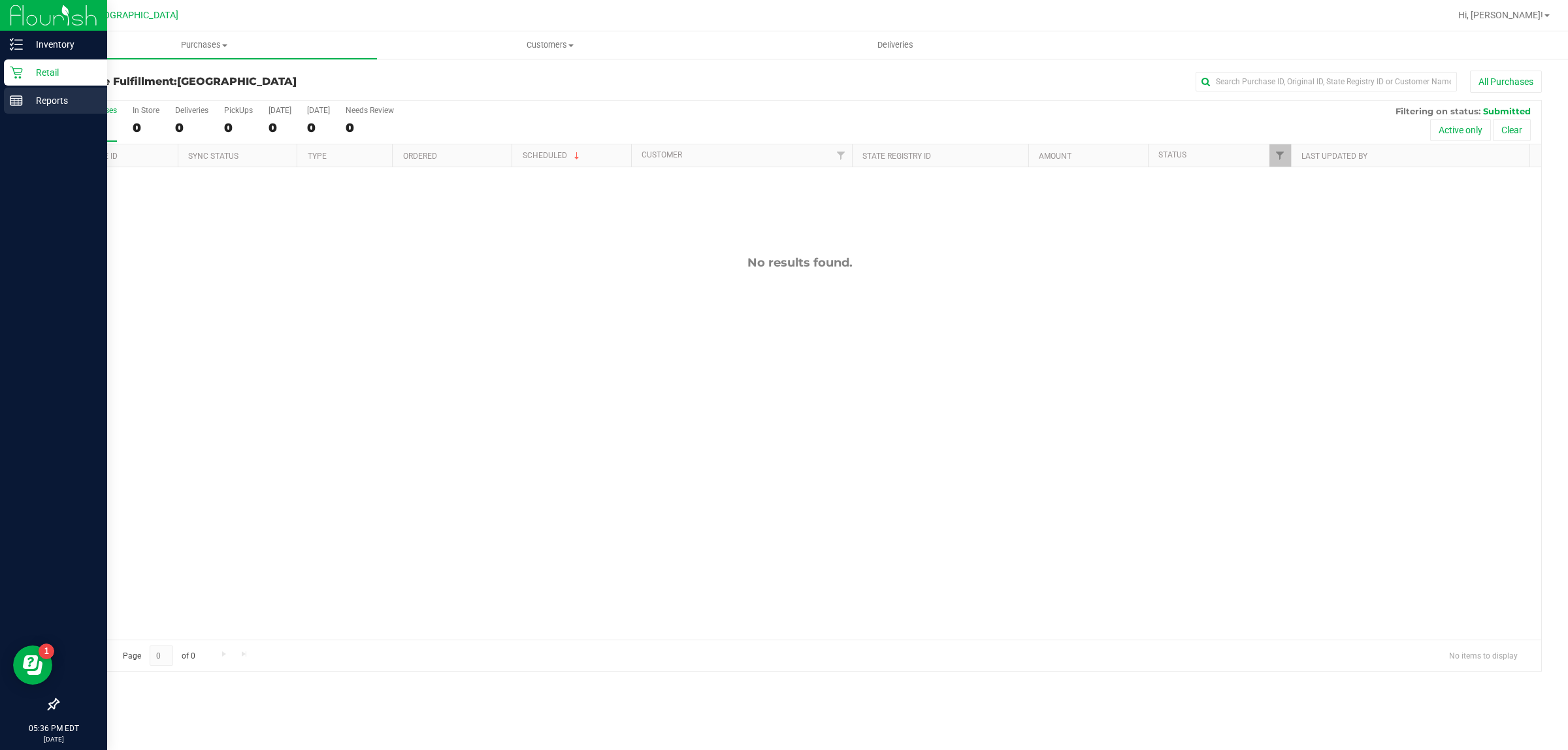
click at [14, 102] on line at bounding box center [14, 102] width 0 height 7
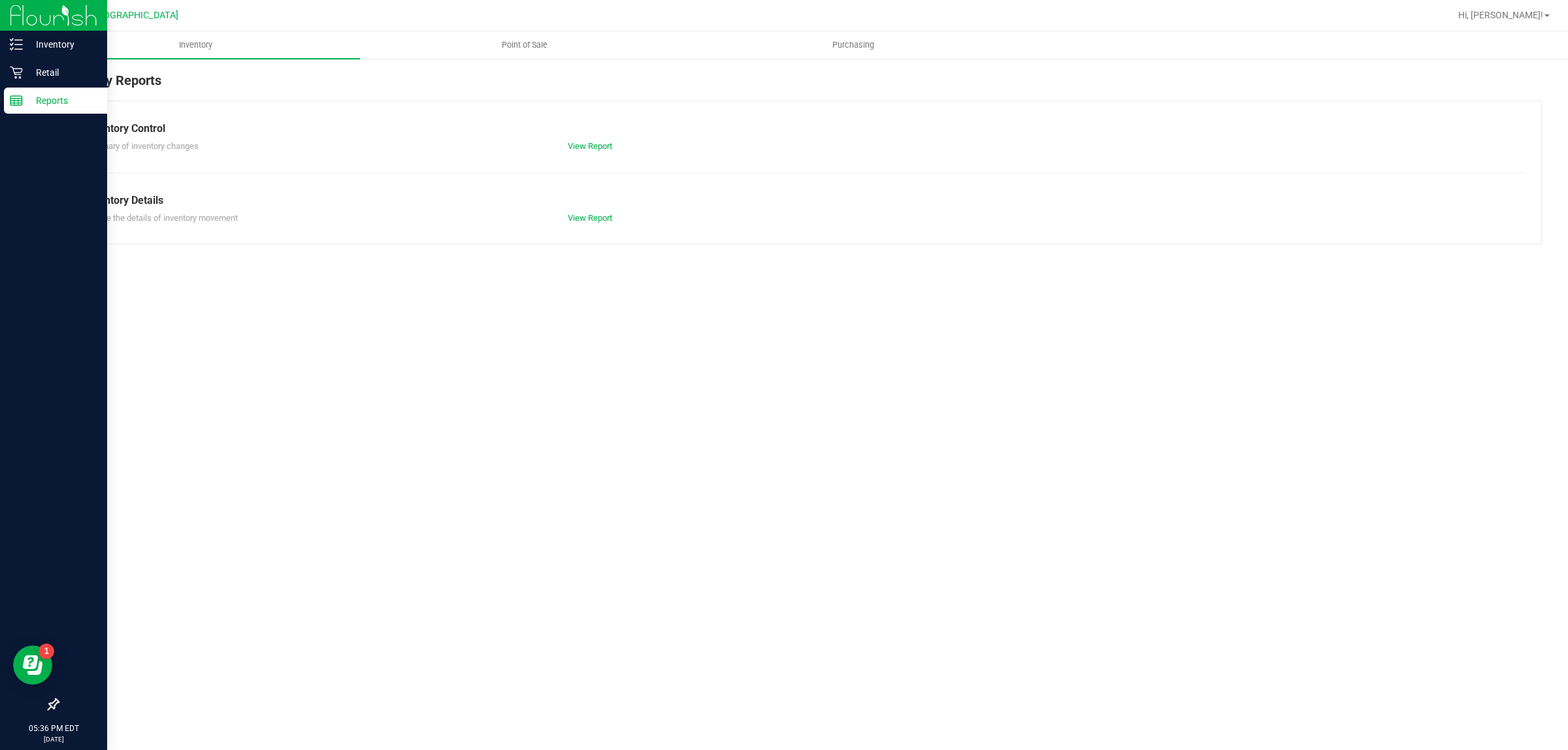
click at [61, 70] on p "Retail" at bounding box center [62, 72] width 79 height 16
